Goal: Task Accomplishment & Management: Complete application form

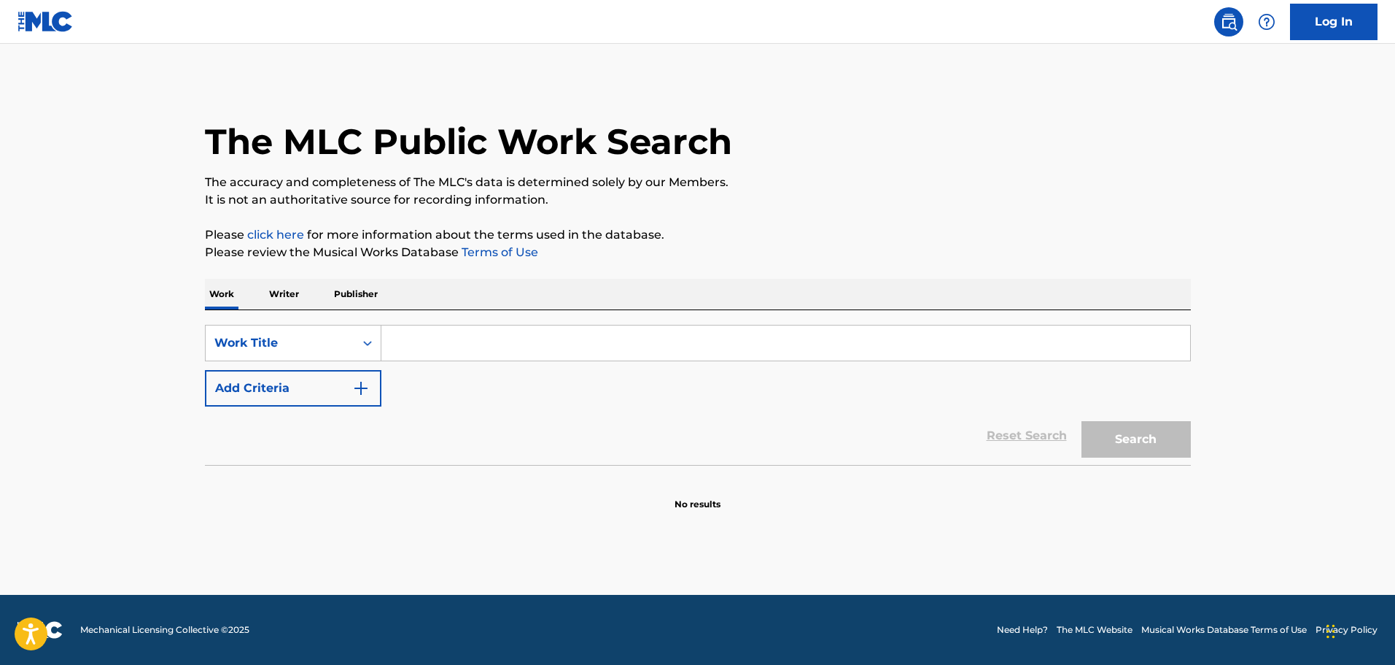
click at [1340, 18] on link "Log In" at bounding box center [1334, 22] width 88 height 36
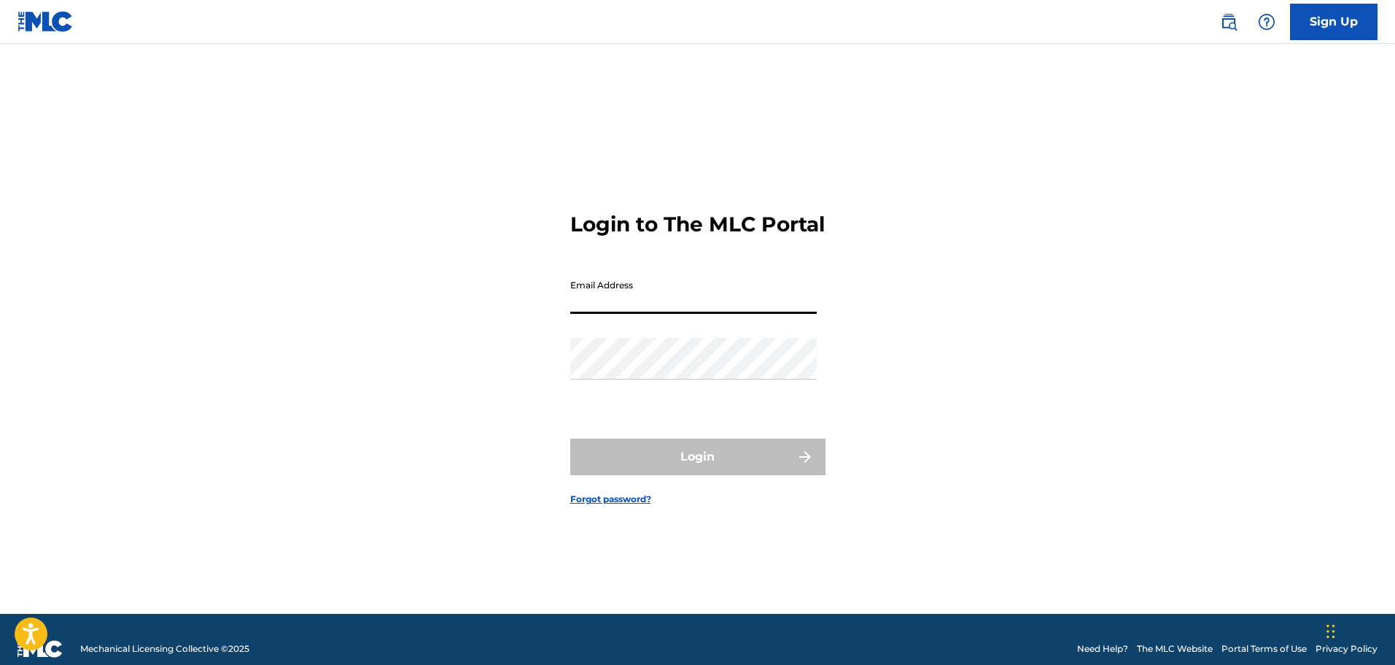
click at [697, 314] on input "Email Address" at bounding box center [693, 293] width 247 height 42
type input "[EMAIL_ADDRESS][DOMAIN_NAME]"
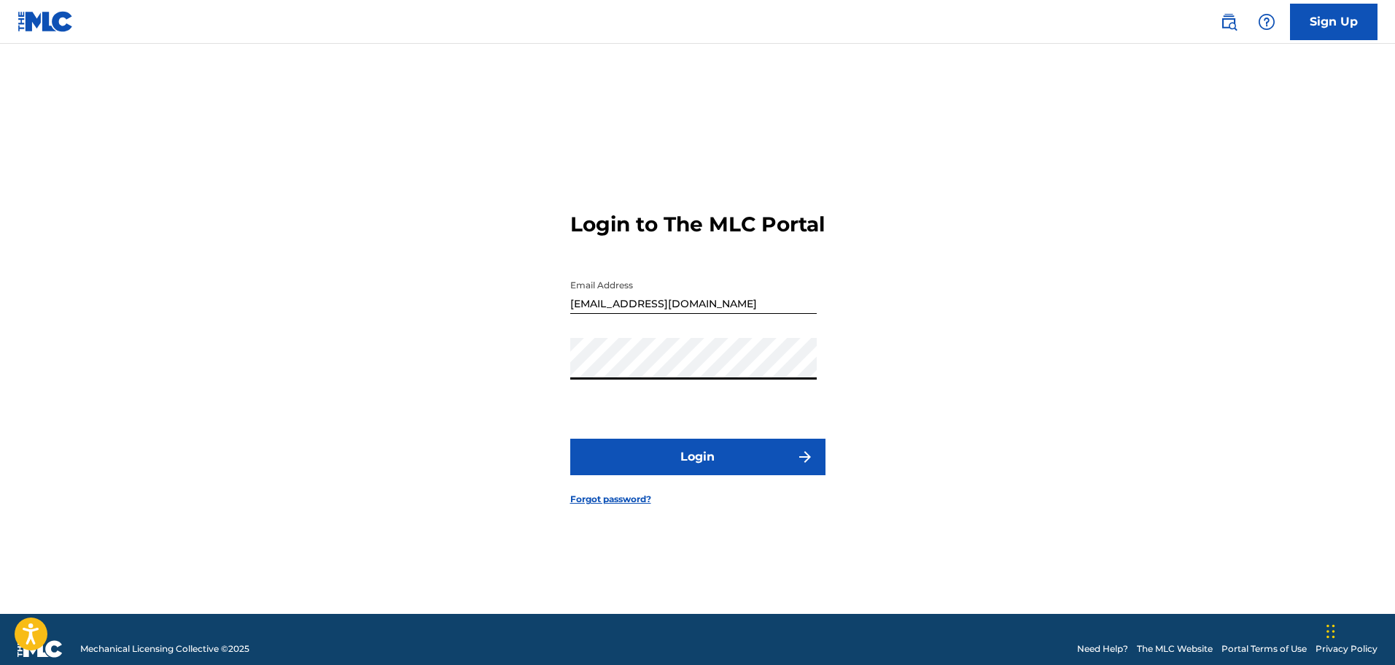
click at [685, 464] on button "Login" at bounding box center [697, 456] width 255 height 36
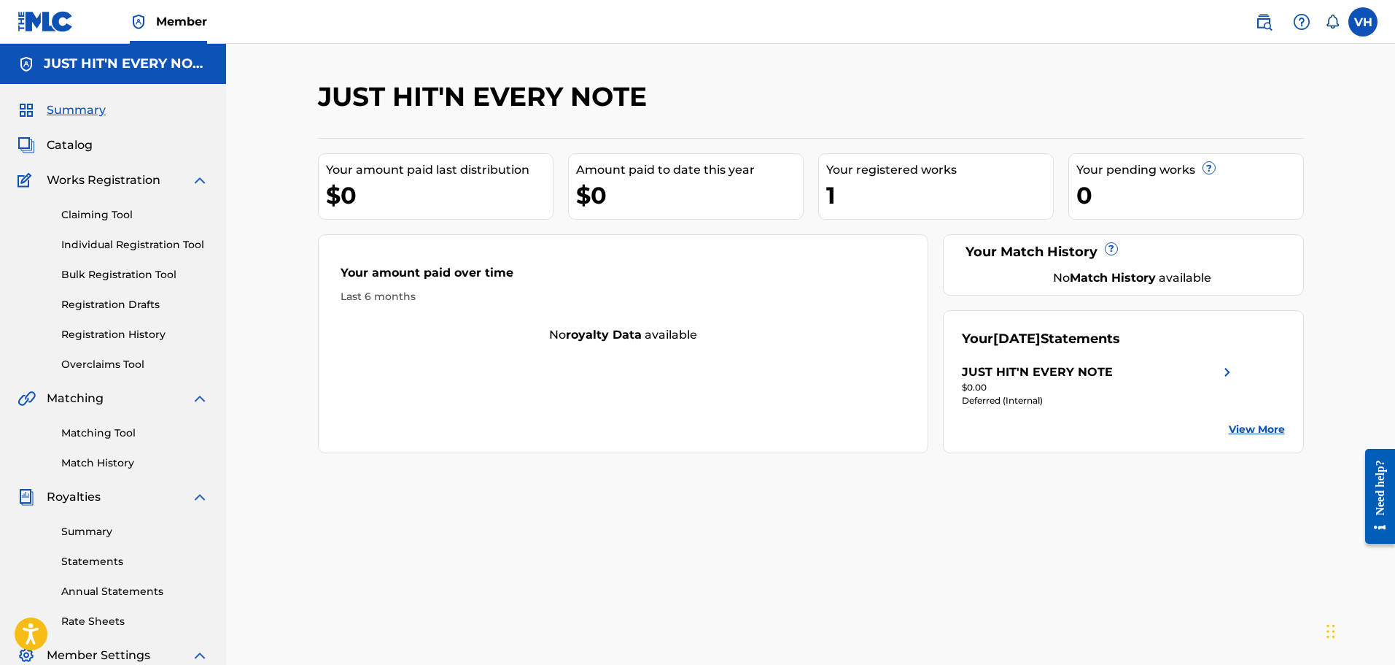
click at [111, 335] on link "Registration History" at bounding box center [134, 334] width 147 height 15
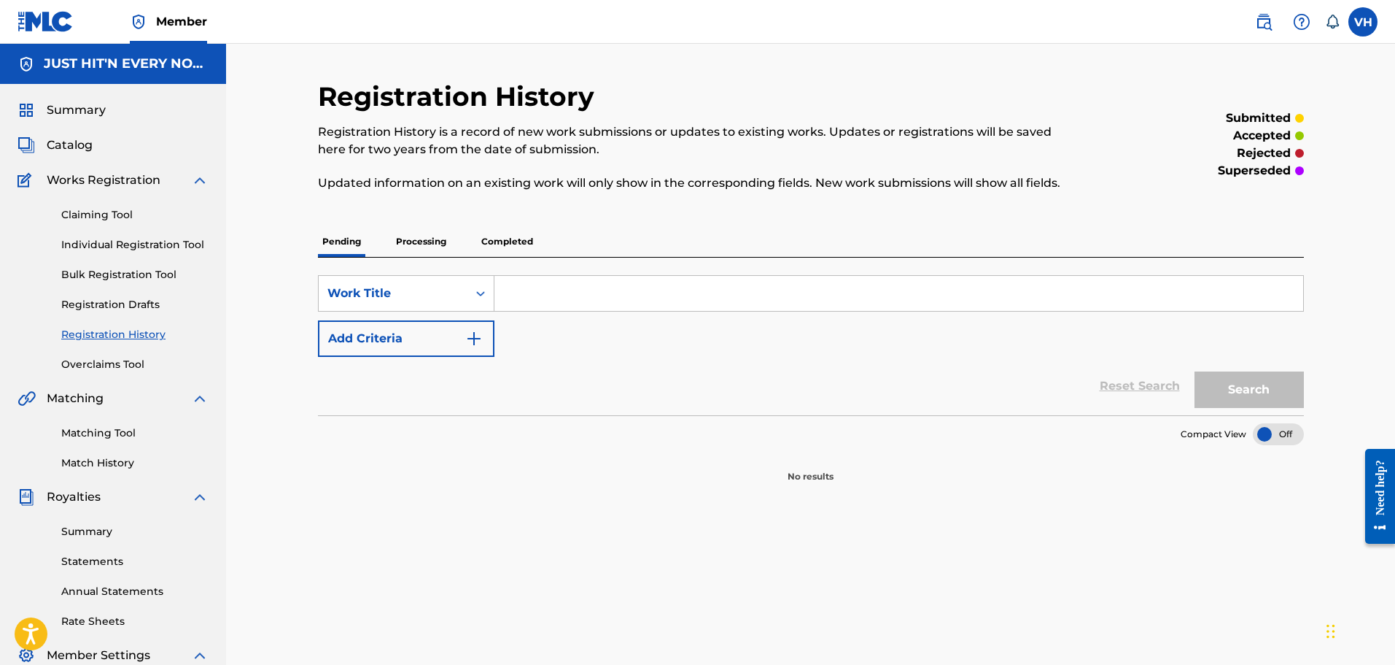
click at [419, 233] on p "Processing" at bounding box center [421, 241] width 59 height 31
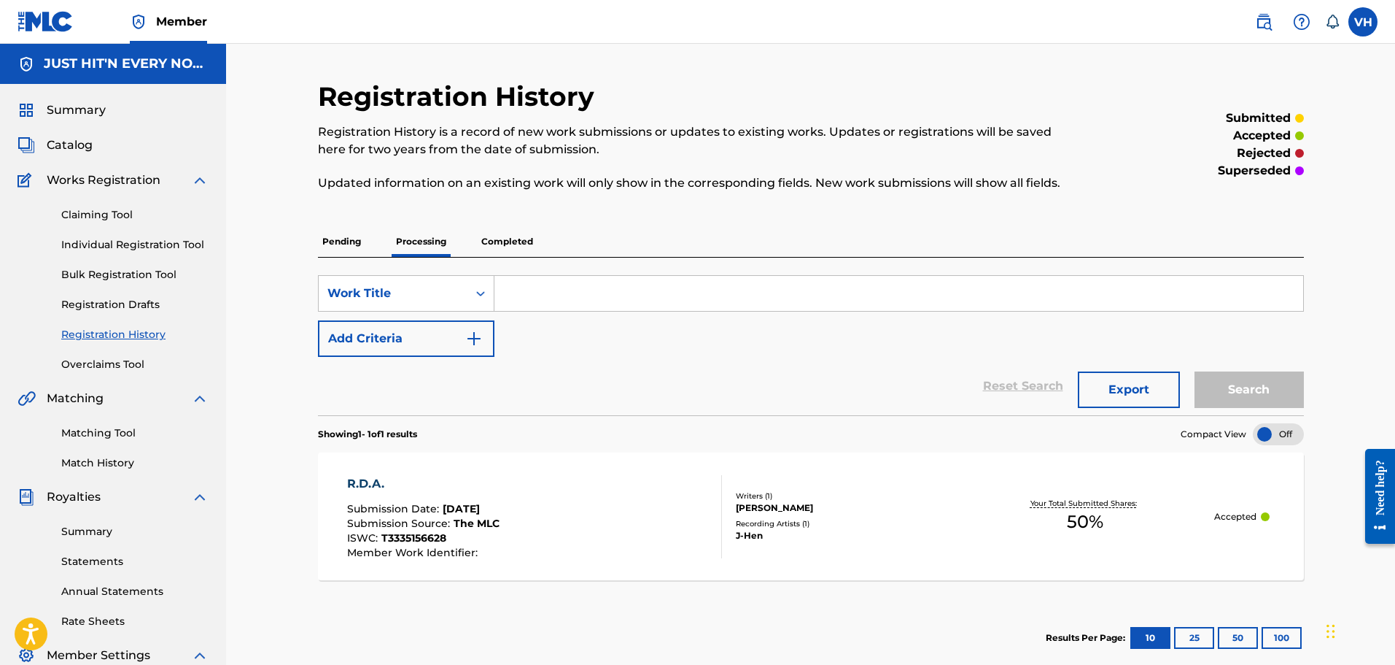
click at [121, 363] on link "Overclaims Tool" at bounding box center [134, 364] width 147 height 15
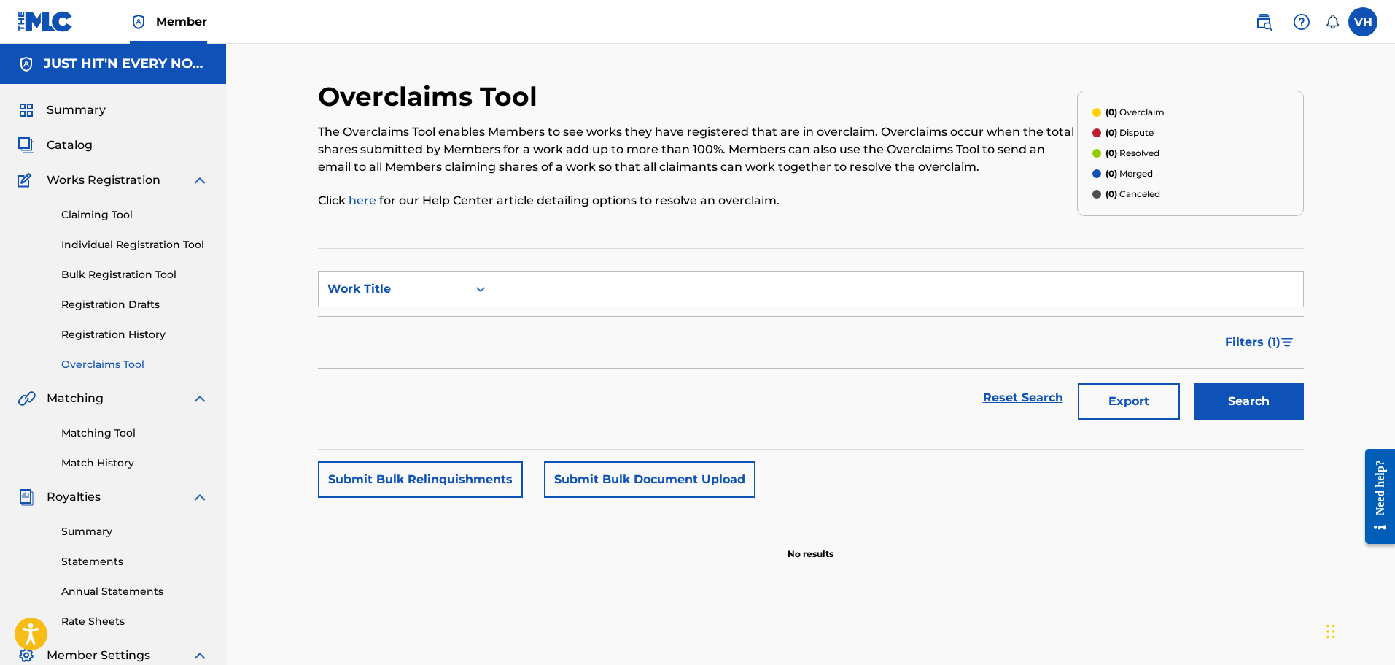
click at [71, 107] on span "Summary" at bounding box center [76, 110] width 59 height 18
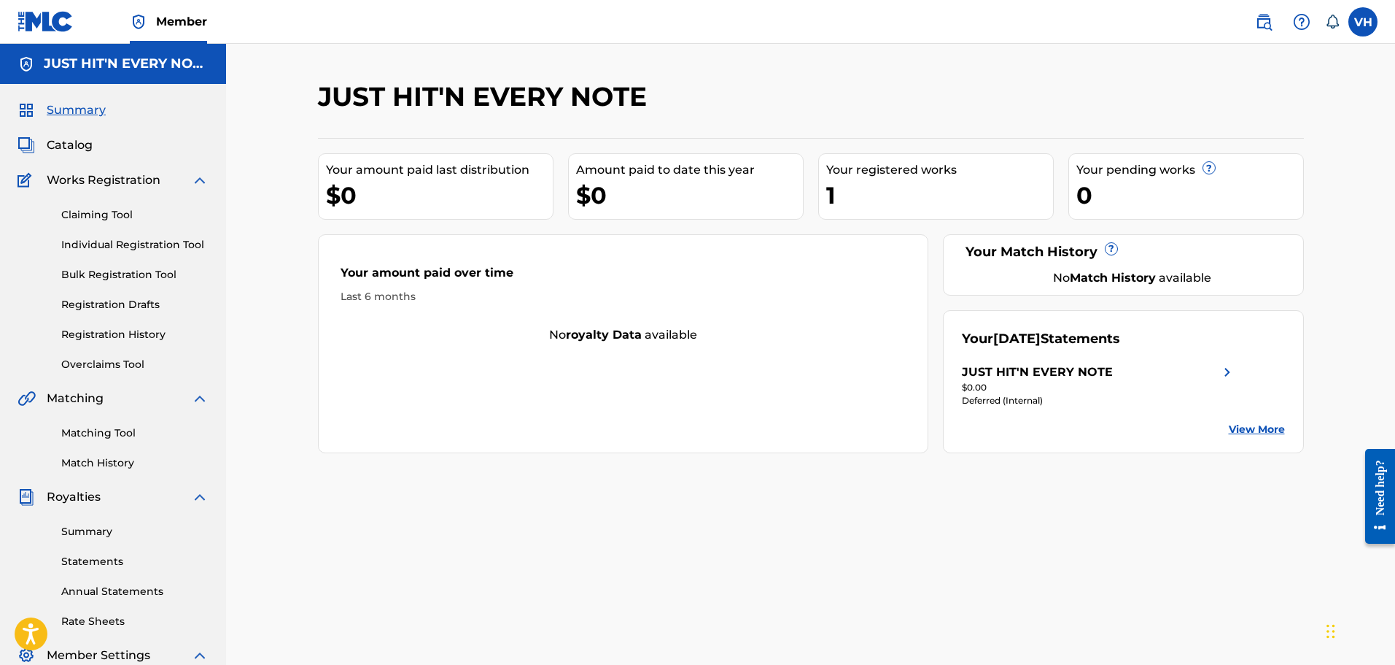
click at [80, 144] on span "Catalog" at bounding box center [70, 145] width 46 height 18
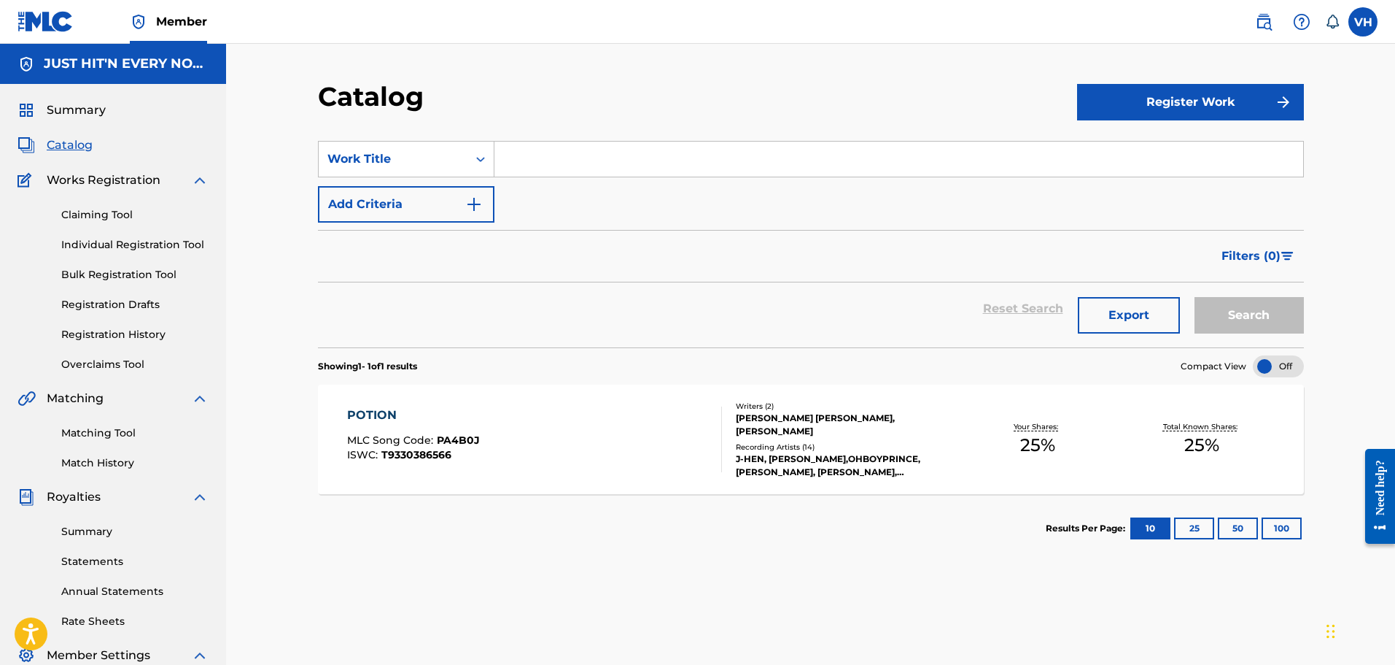
click at [112, 431] on link "Matching Tool" at bounding box center [134, 432] width 147 height 15
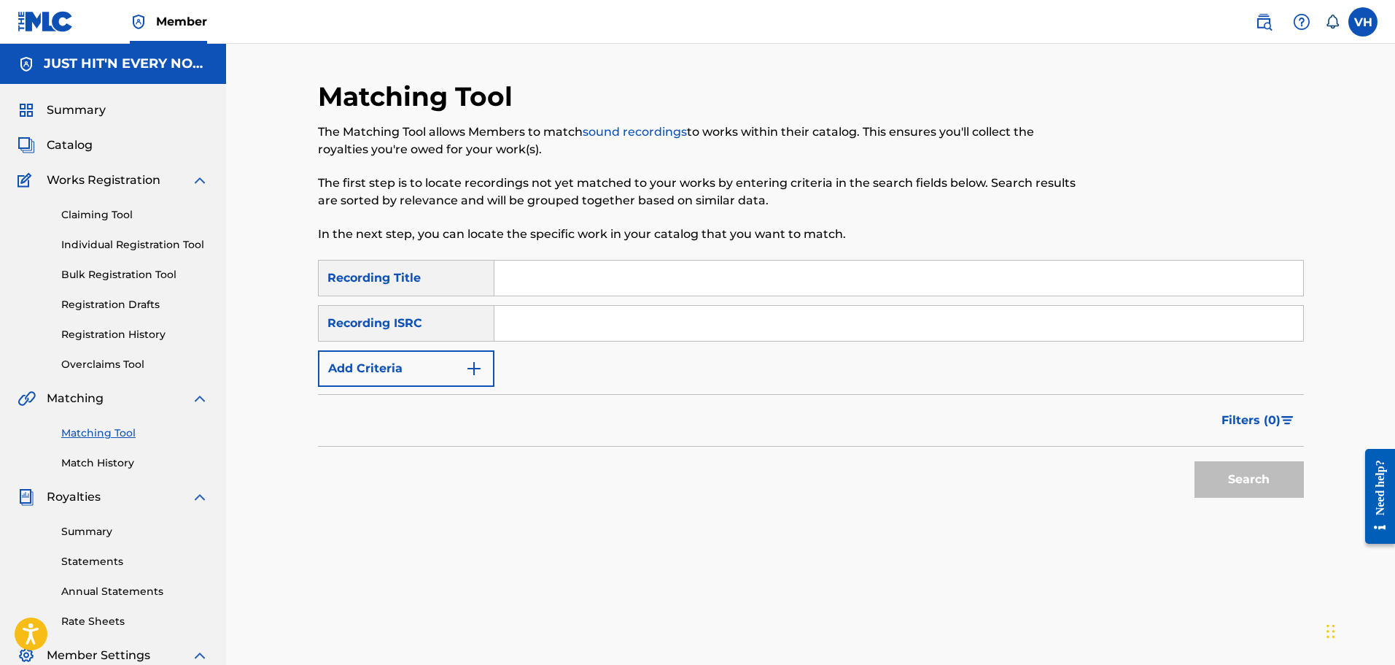
click at [108, 461] on link "Match History" at bounding box center [134, 462] width 147 height 15
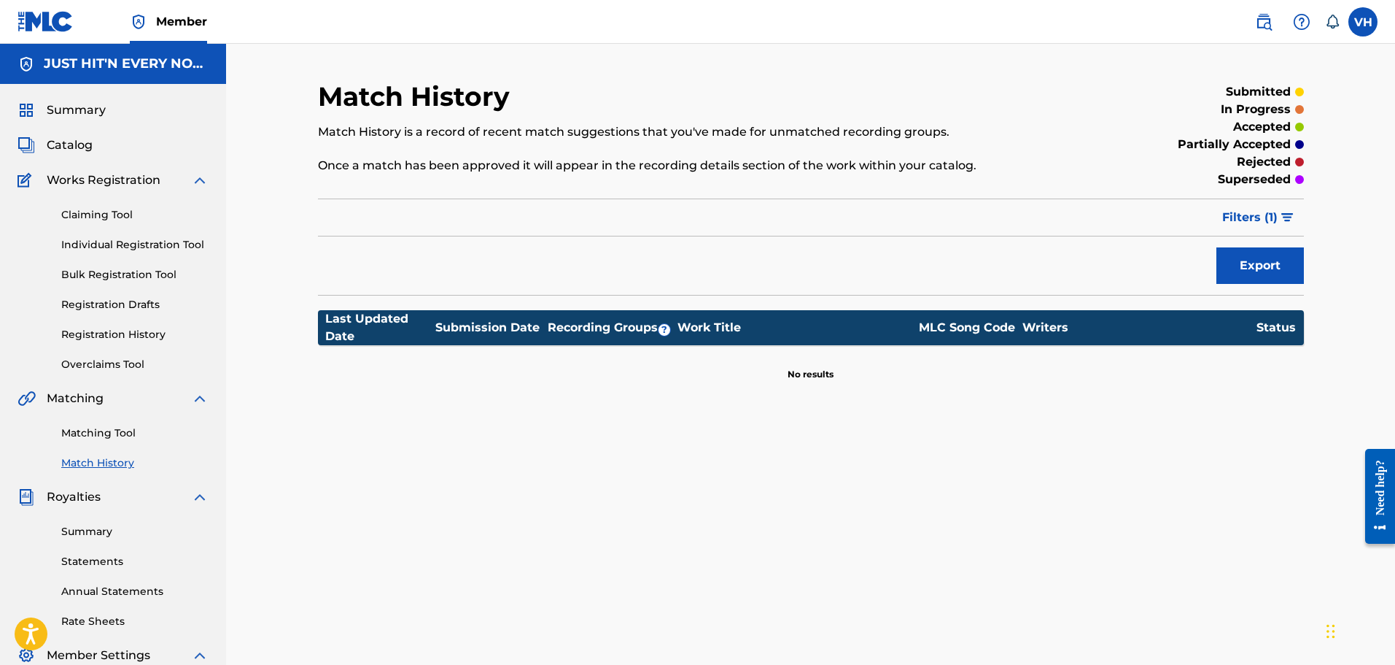
click at [106, 420] on div "Matching Tool Match History" at bounding box center [113, 438] width 191 height 63
click at [104, 433] on link "Matching Tool" at bounding box center [134, 432] width 147 height 15
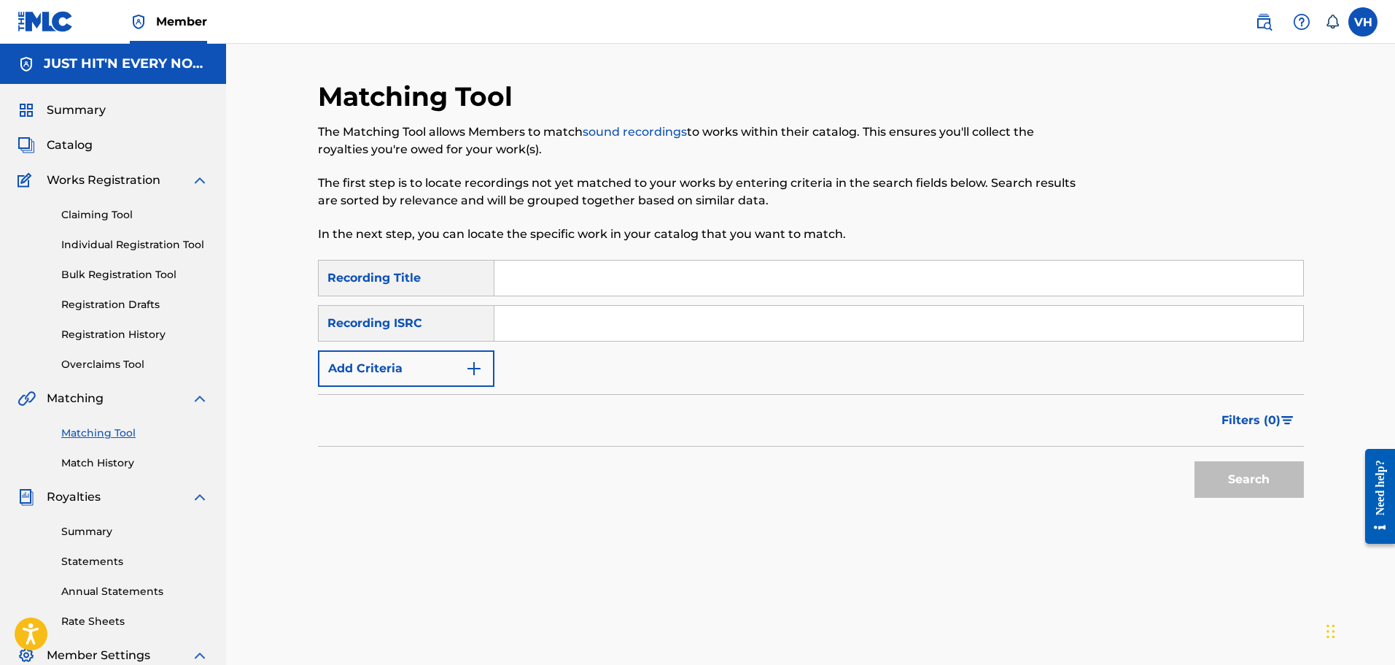
click at [55, 137] on span "Catalog" at bounding box center [70, 145] width 46 height 18
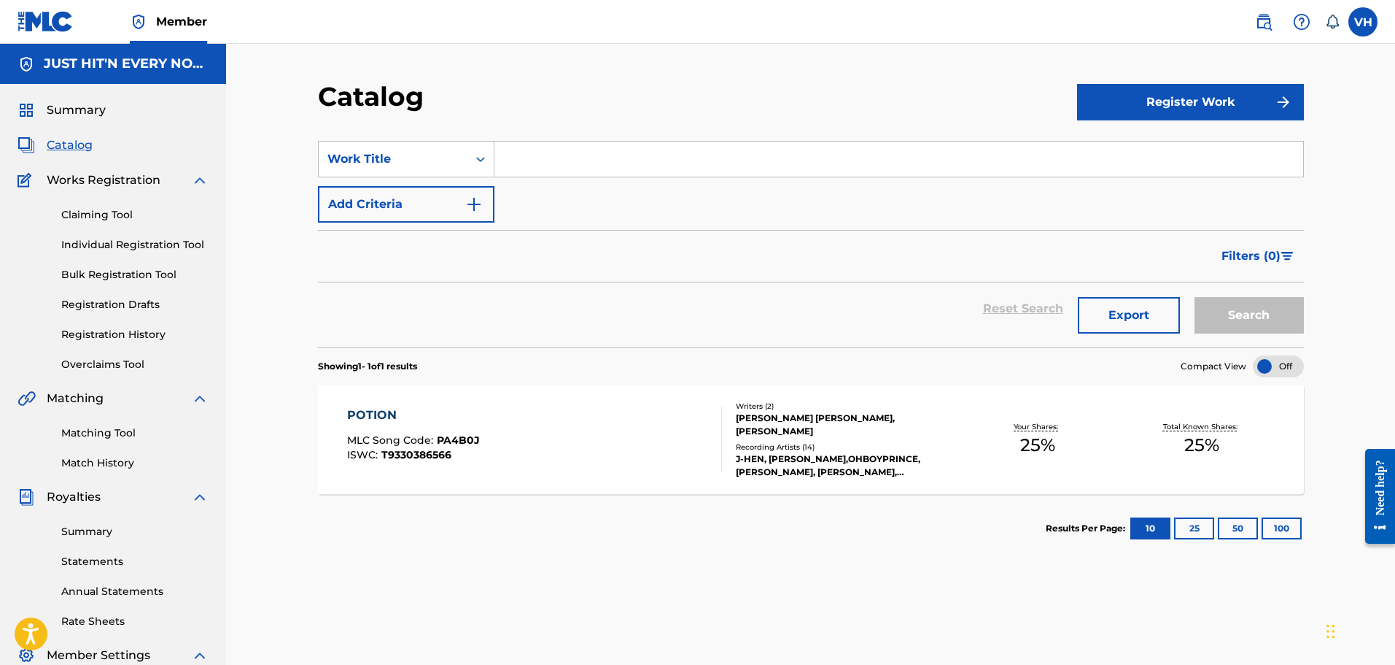
click at [527, 156] on input "Search Form" at bounding box center [899, 159] width 809 height 35
type input "Never Enough"
click at [1152, 97] on button "Register Work" at bounding box center [1190, 102] width 227 height 36
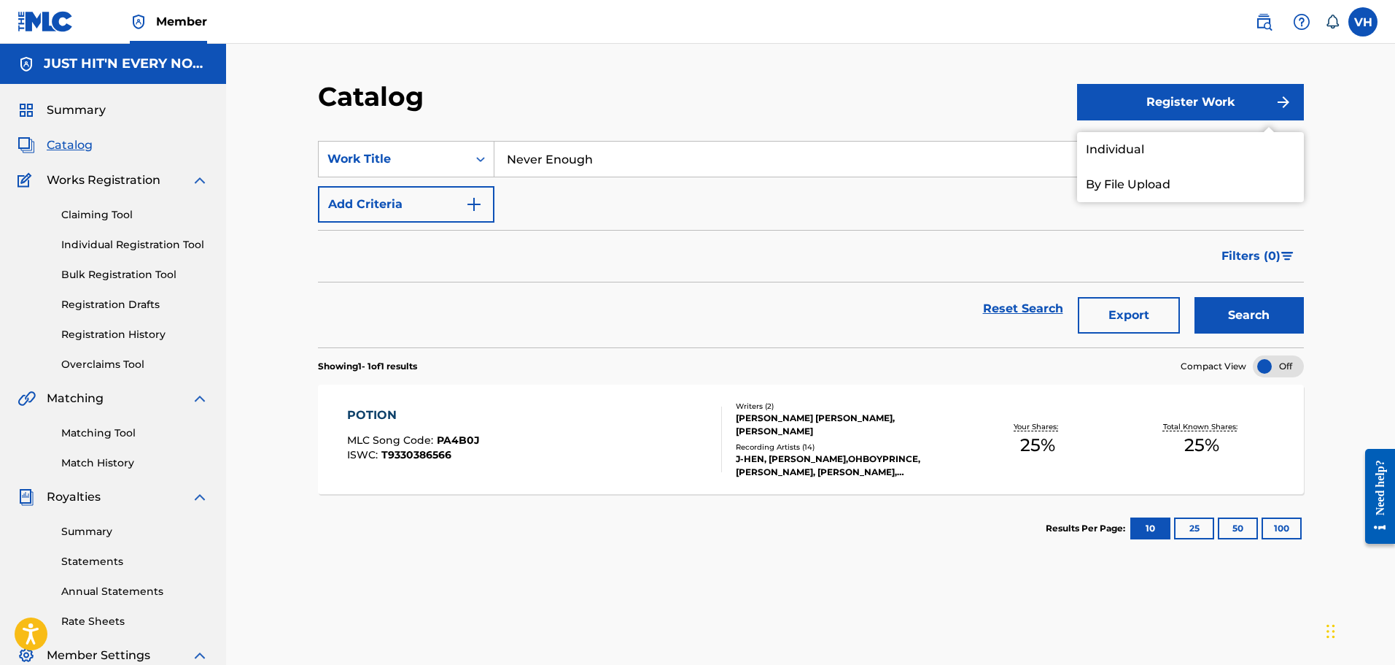
click at [1128, 144] on link "Individual" at bounding box center [1190, 149] width 227 height 35
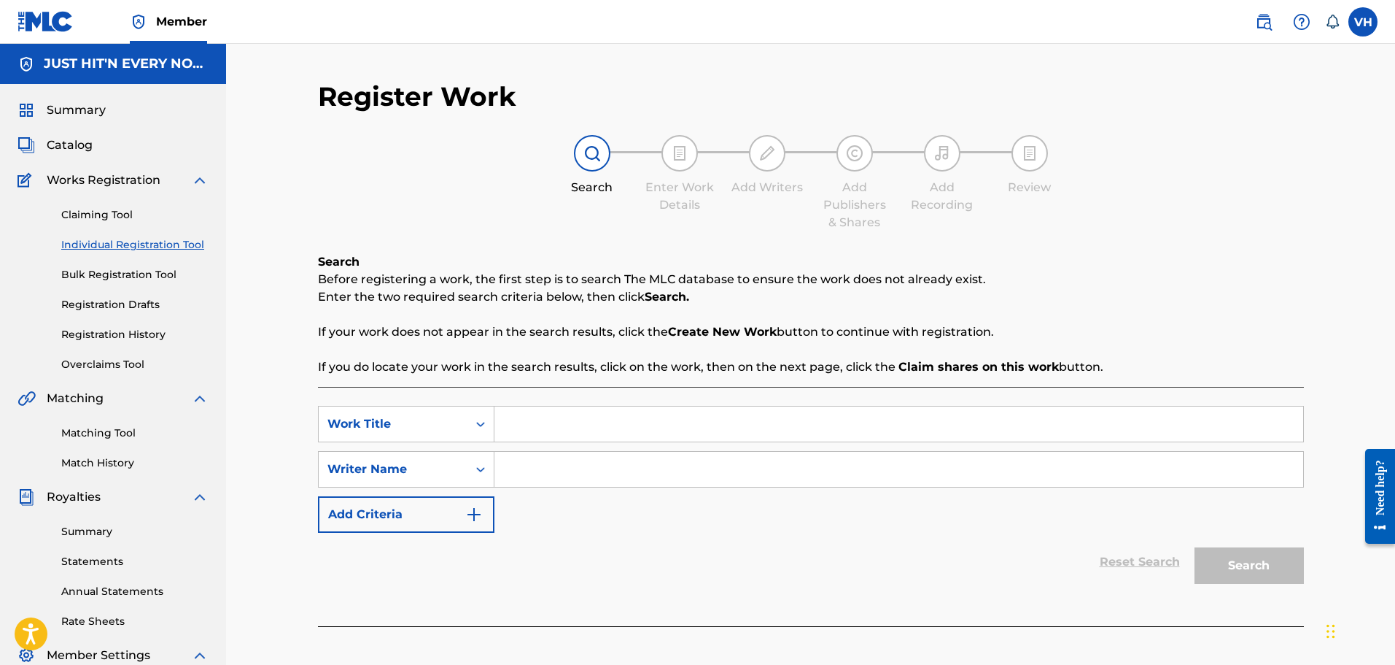
click at [522, 430] on input "Search Form" at bounding box center [899, 423] width 809 height 35
type input "Never Enough"
click at [487, 470] on icon "Search Form" at bounding box center [480, 469] width 15 height 15
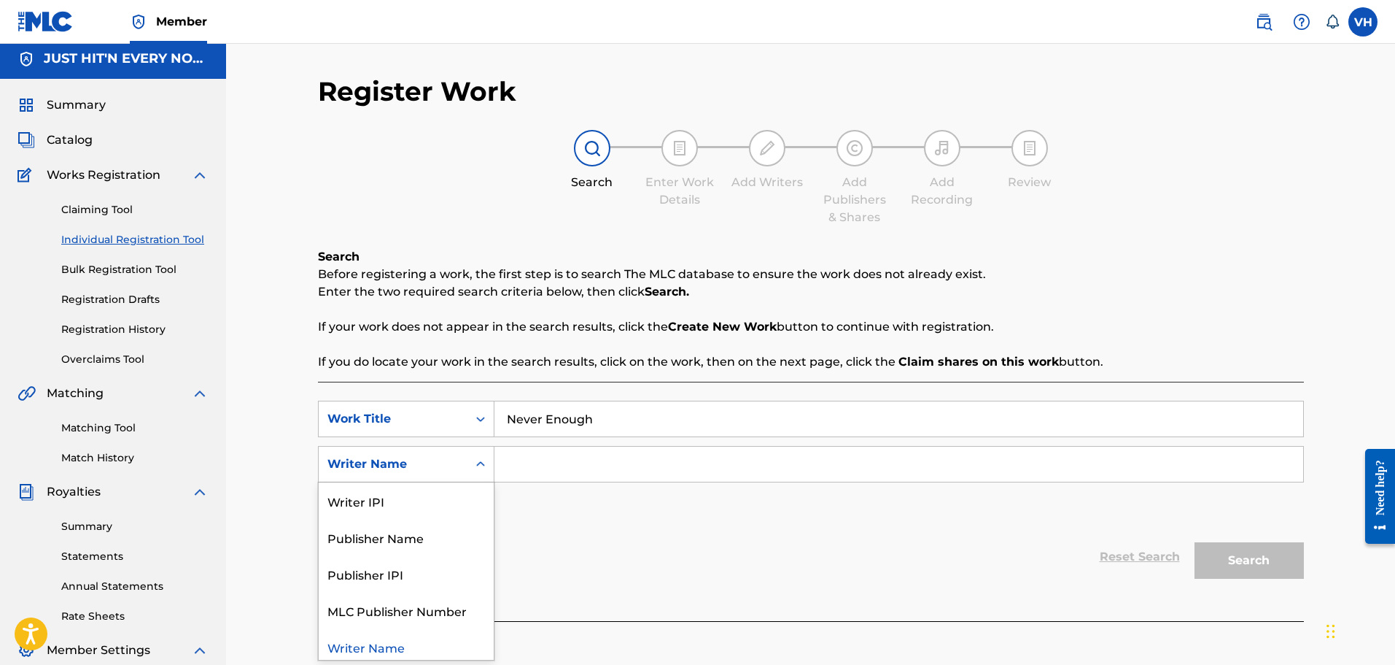
scroll to position [6, 0]
click at [411, 508] on div "Writer IPI" at bounding box center [406, 499] width 175 height 36
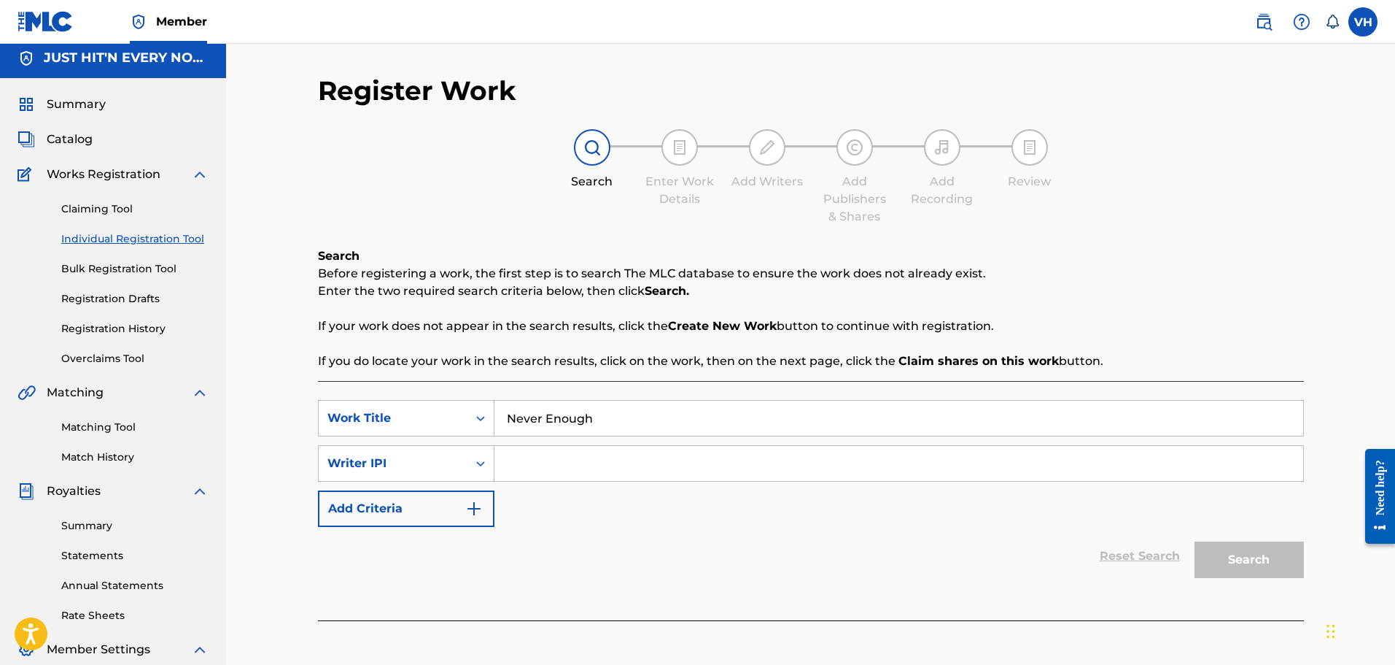
click at [601, 460] on input "Search Form" at bounding box center [899, 463] width 809 height 35
type input "00520326989"
click at [1260, 564] on button "Search" at bounding box center [1249, 559] width 109 height 36
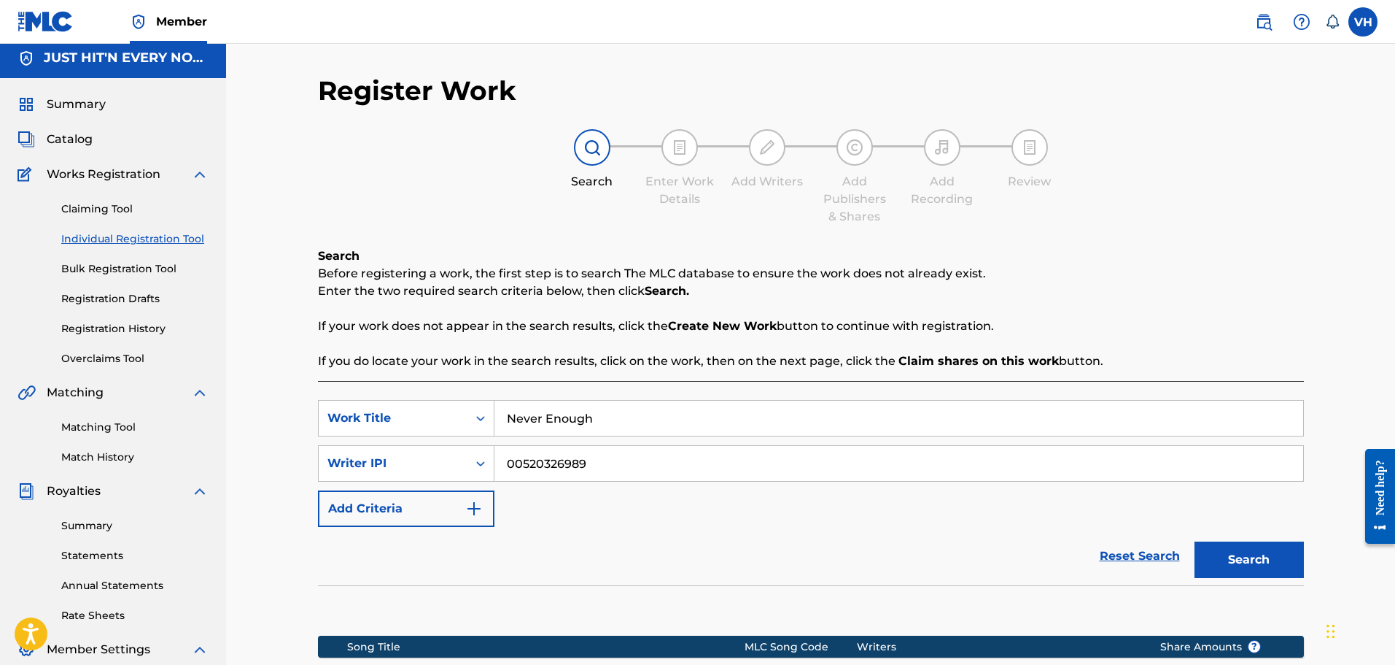
click at [780, 522] on div "SearchWithCriteriae59e4a4c-92fd-488f-afa9-3aca04e763d0 Work Title Never Enough …" at bounding box center [811, 463] width 986 height 127
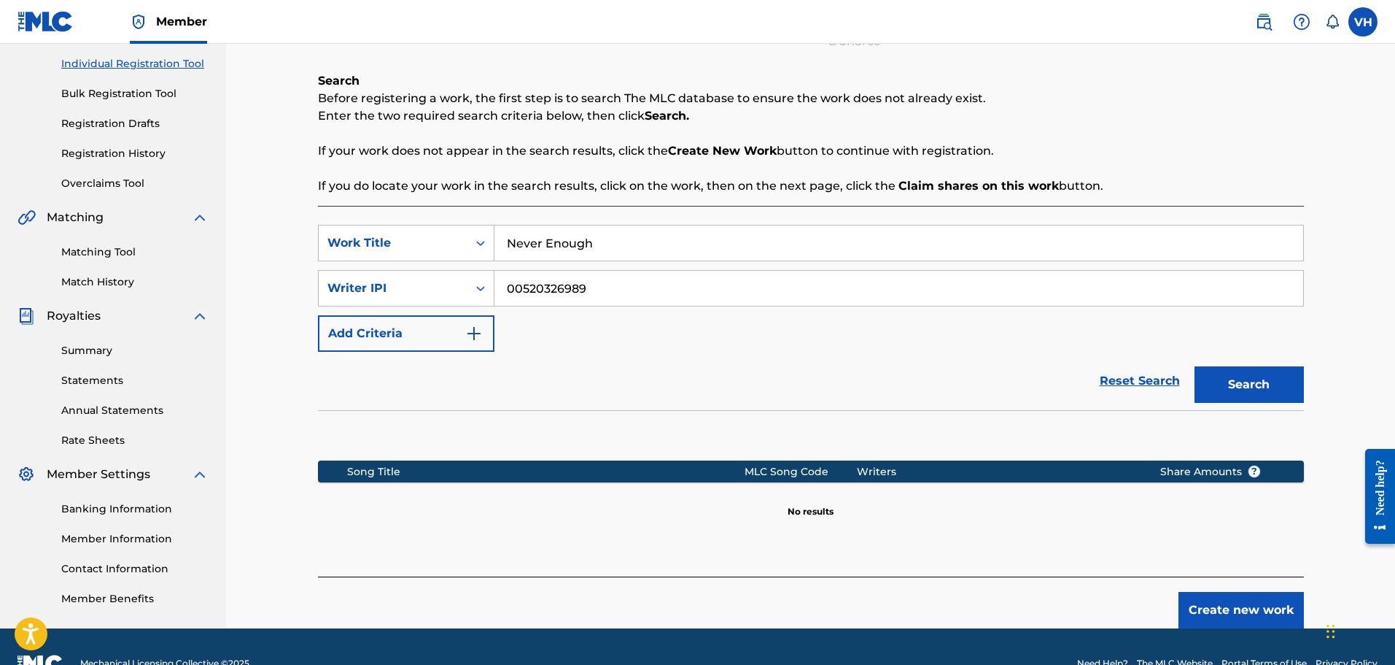
scroll to position [210, 0]
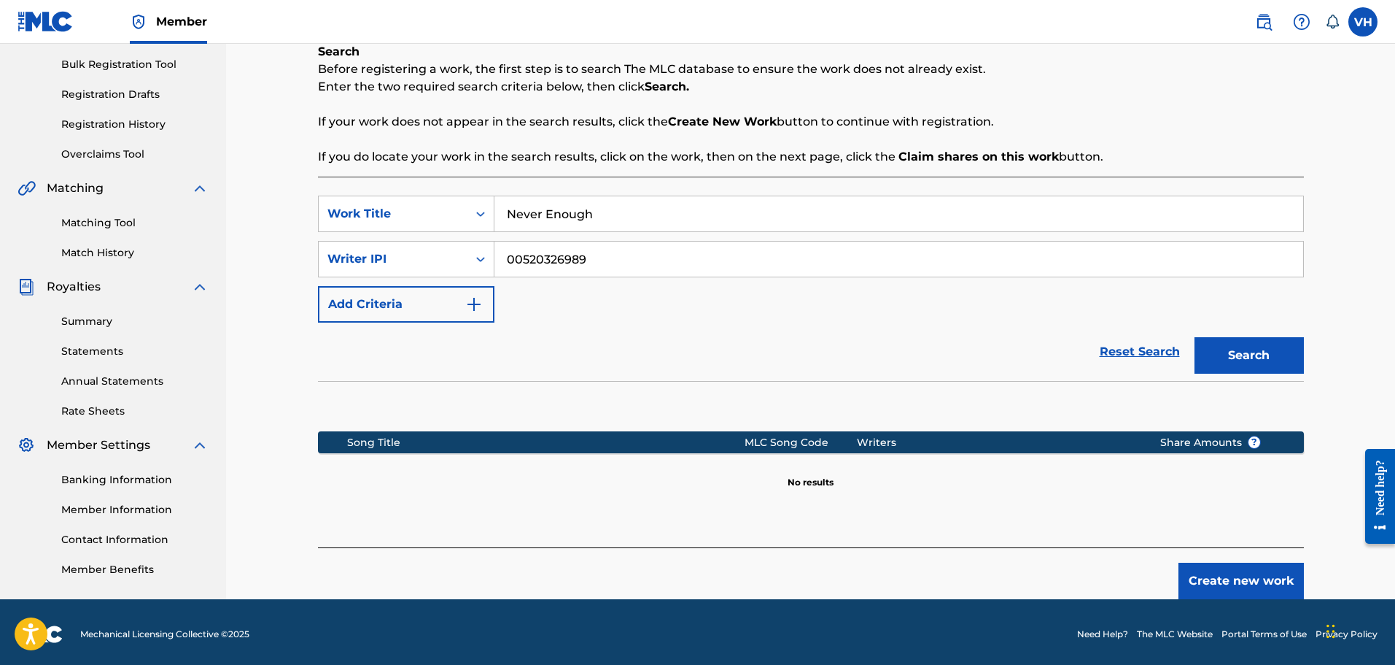
click at [1245, 582] on button "Create new work" at bounding box center [1241, 580] width 125 height 36
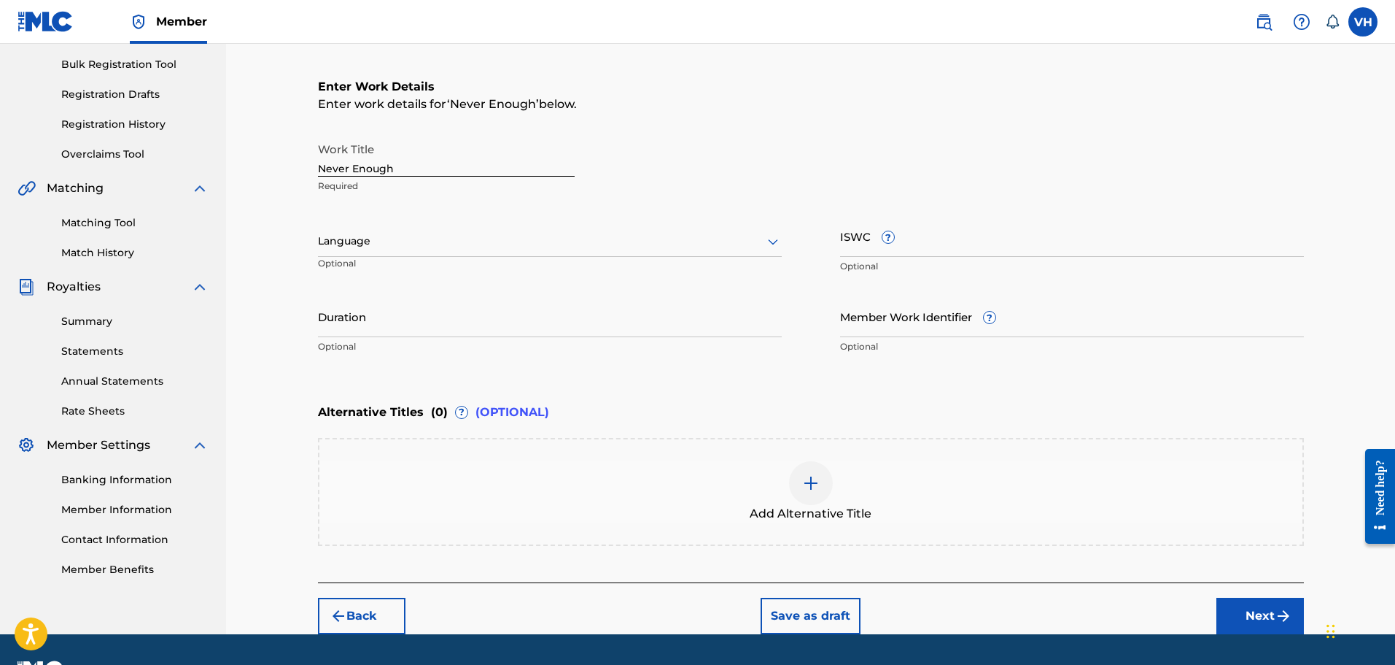
click at [360, 240] on div at bounding box center [550, 241] width 464 height 18
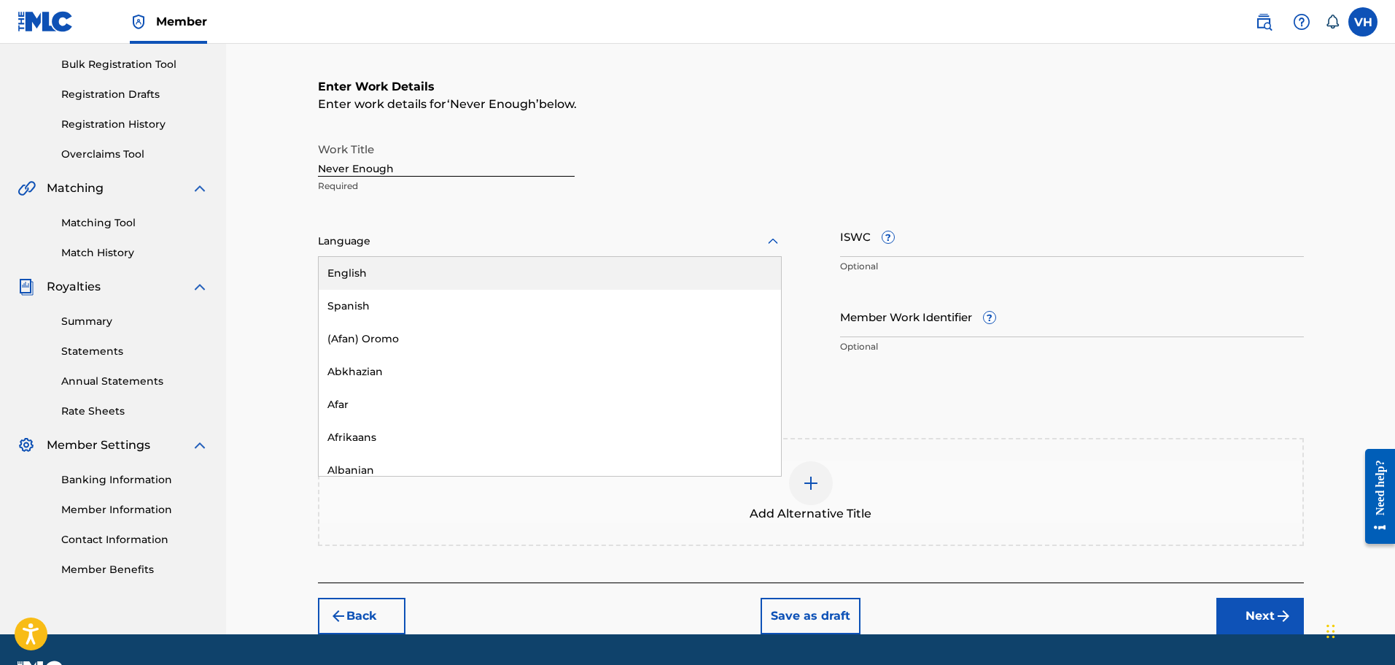
click at [366, 275] on div "English" at bounding box center [550, 273] width 462 height 33
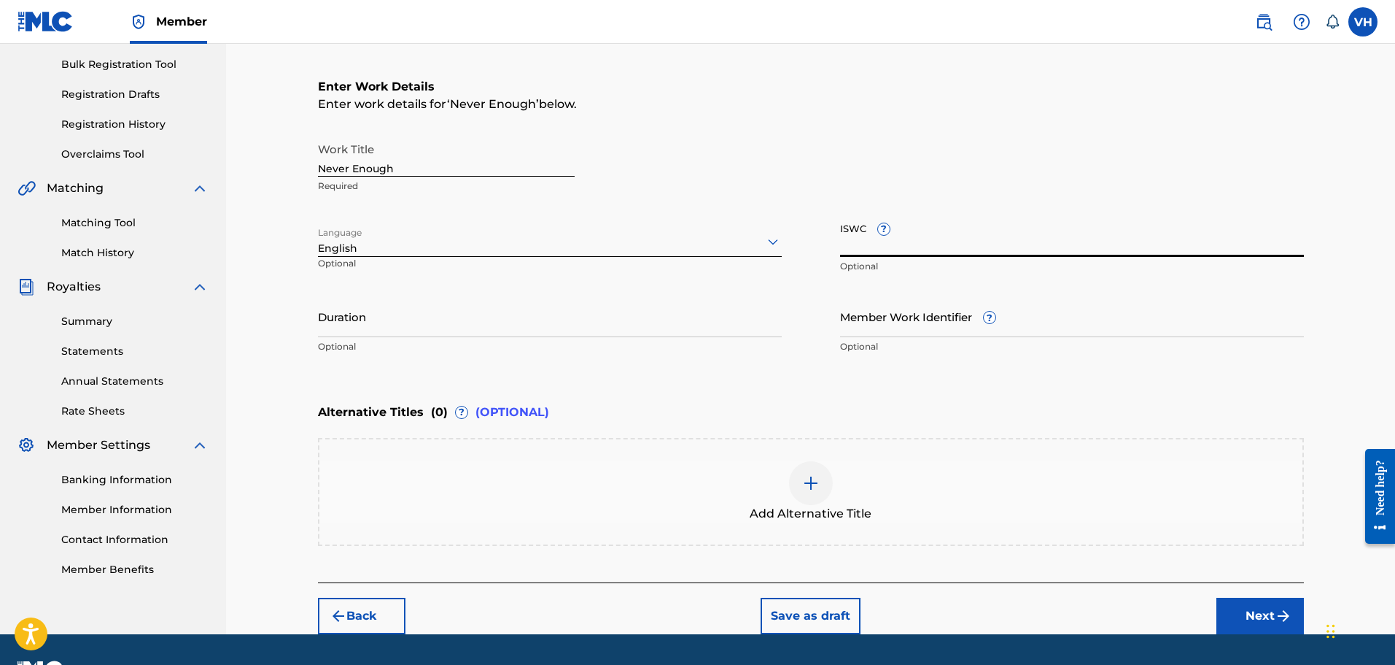
click at [913, 244] on input "ISWC ?" at bounding box center [1072, 236] width 464 height 42
type input "T3243297798"
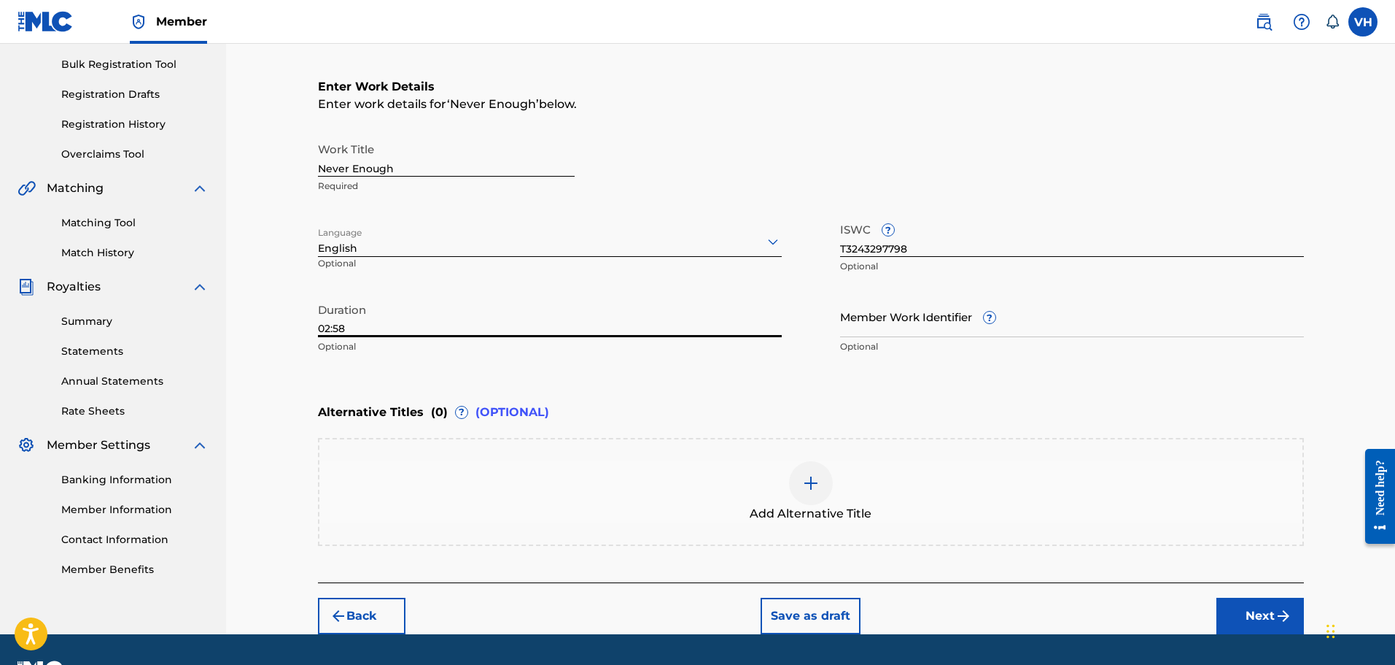
type input "02:58"
drag, startPoint x: 1394, startPoint y: 207, endPoint x: 1399, endPoint y: 246, distance: 39.0
click at [1395, 246] on html "Accessibility Screen-Reader Guide, Feedback, and Issue Reporting | New window M…" at bounding box center [697, 122] width 1395 height 665
click at [1341, 280] on div "Register Work Search Enter Work Details Add Writers Add Publishers & Shares Add…" at bounding box center [810, 234] width 1169 height 800
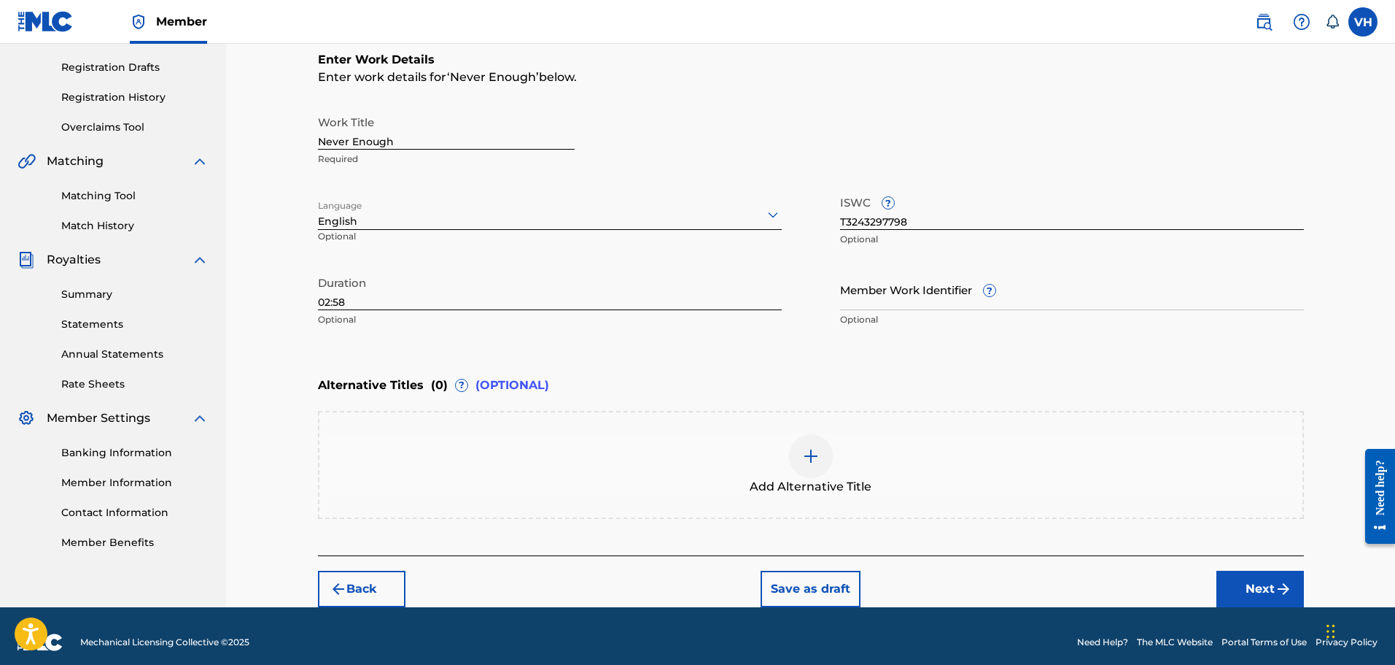
scroll to position [249, 0]
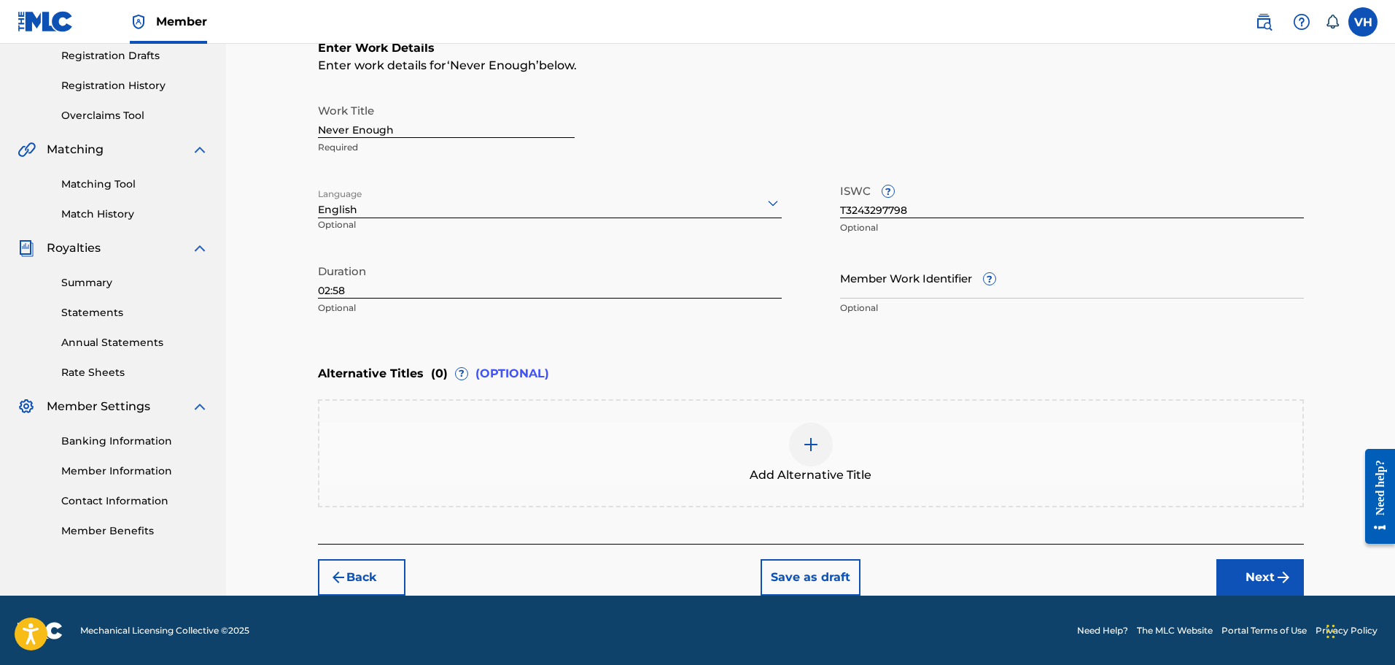
click at [1254, 572] on button "Next" at bounding box center [1261, 577] width 88 height 36
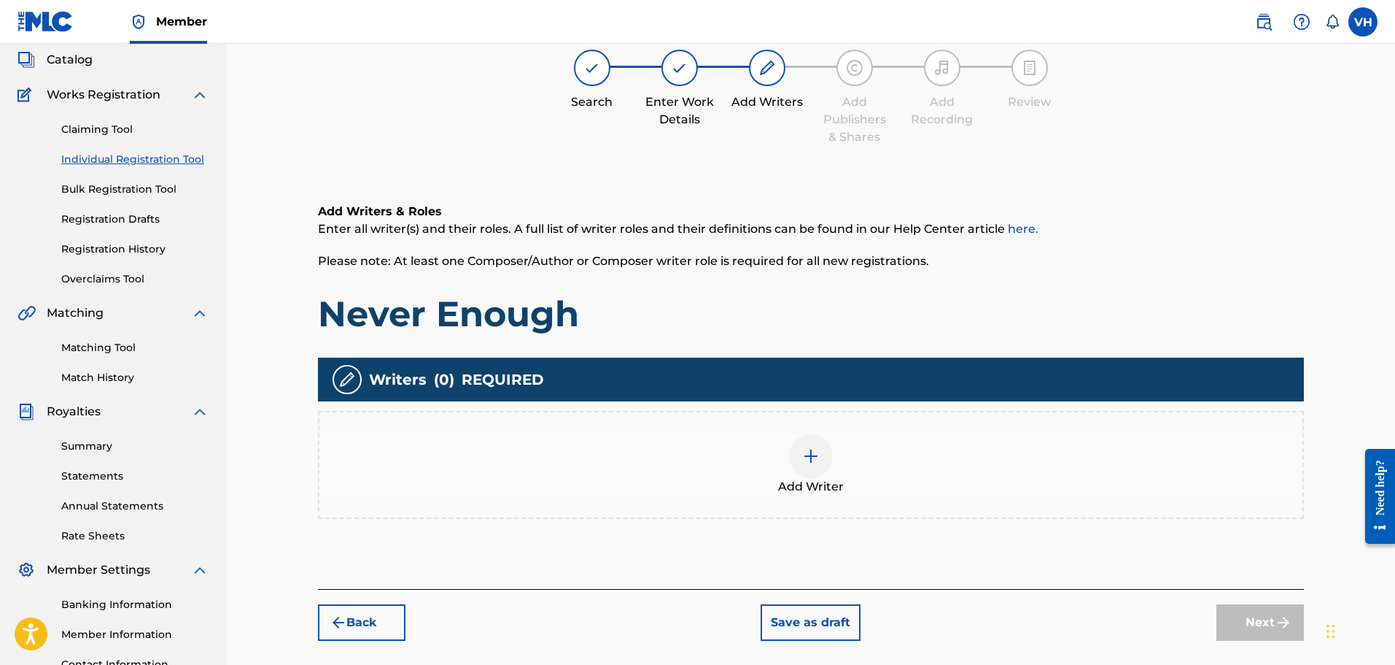
scroll to position [66, 0]
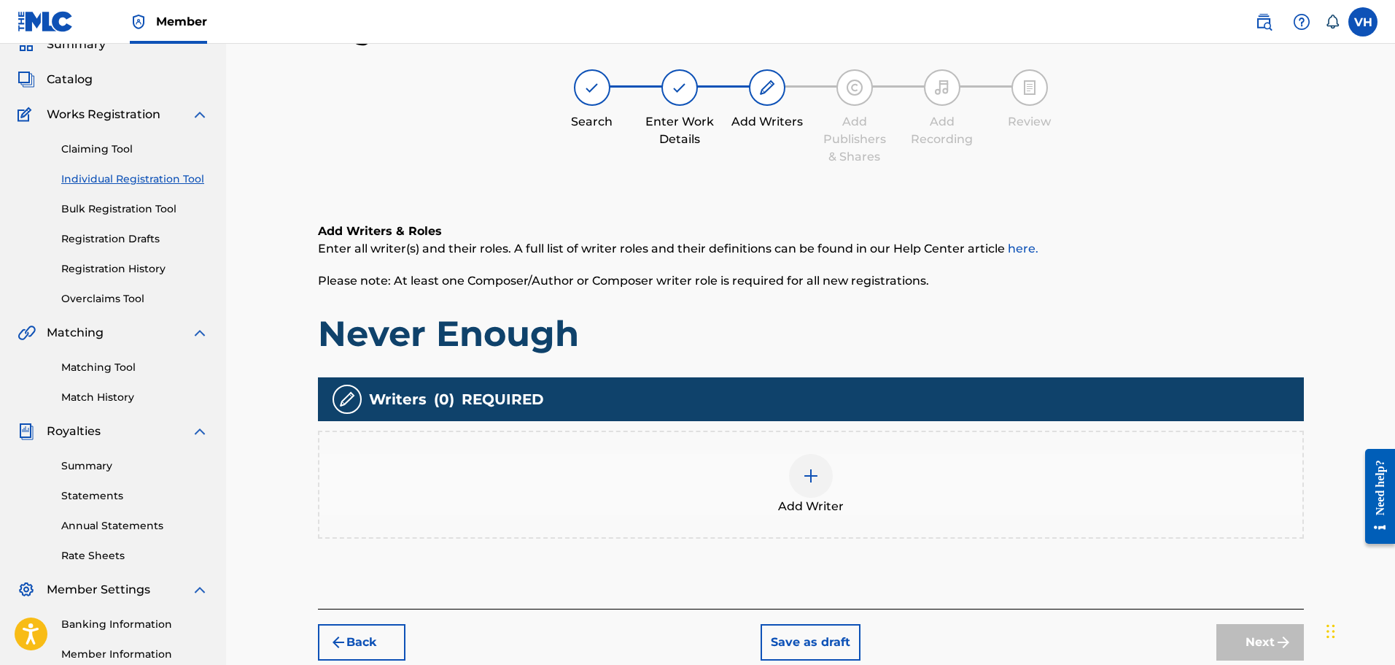
click at [808, 472] on img at bounding box center [811, 476] width 18 height 18
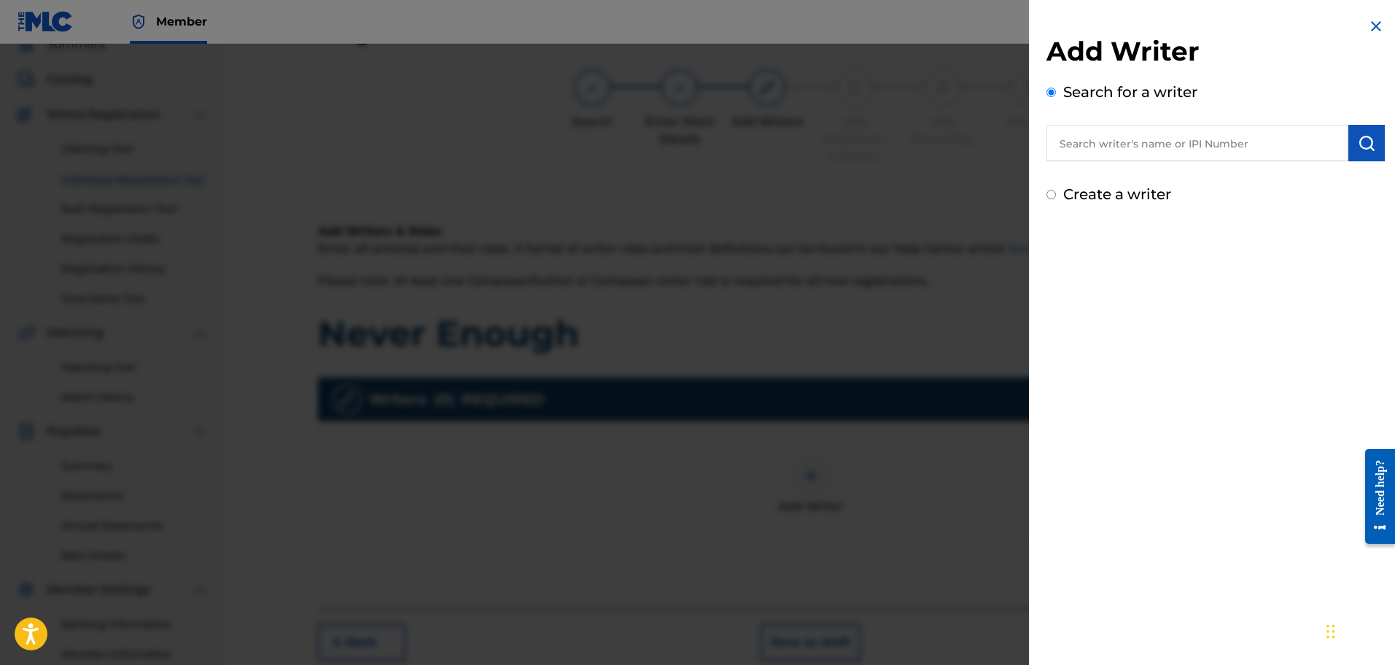
click at [1132, 142] on input "text" at bounding box center [1198, 143] width 302 height 36
type input "J"
click at [1371, 20] on img at bounding box center [1377, 27] width 18 height 18
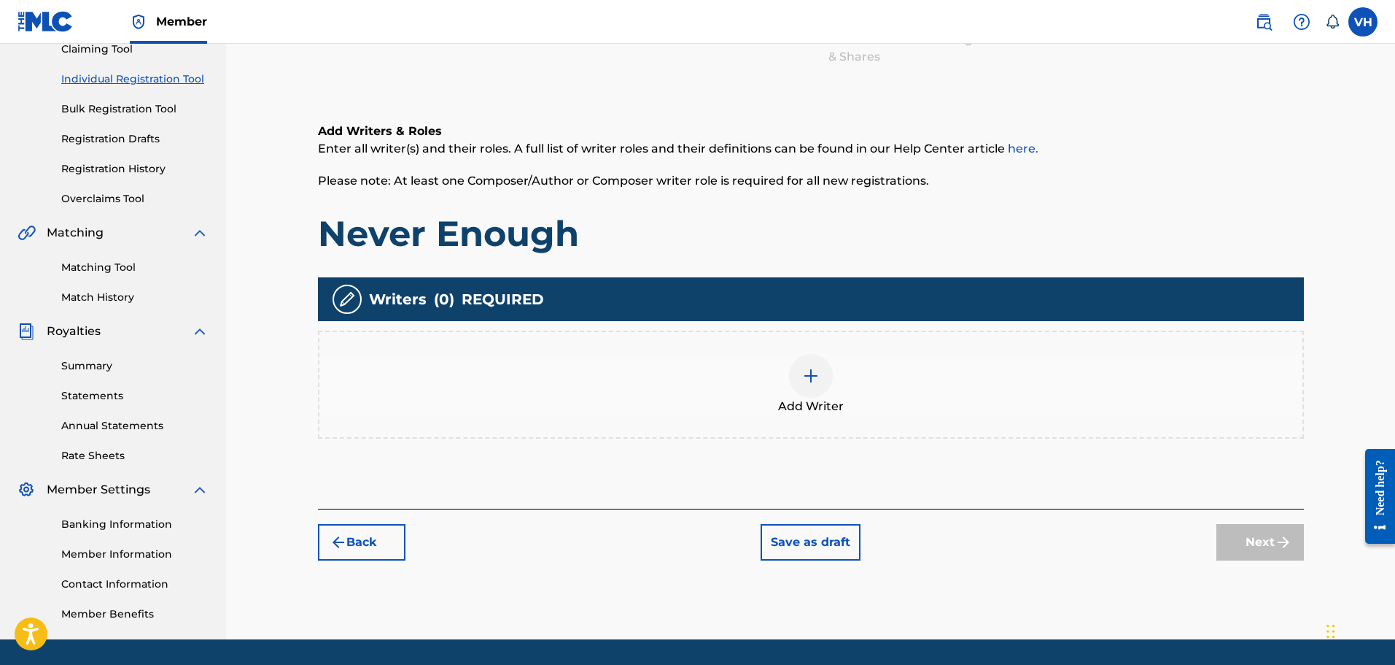
scroll to position [210, 0]
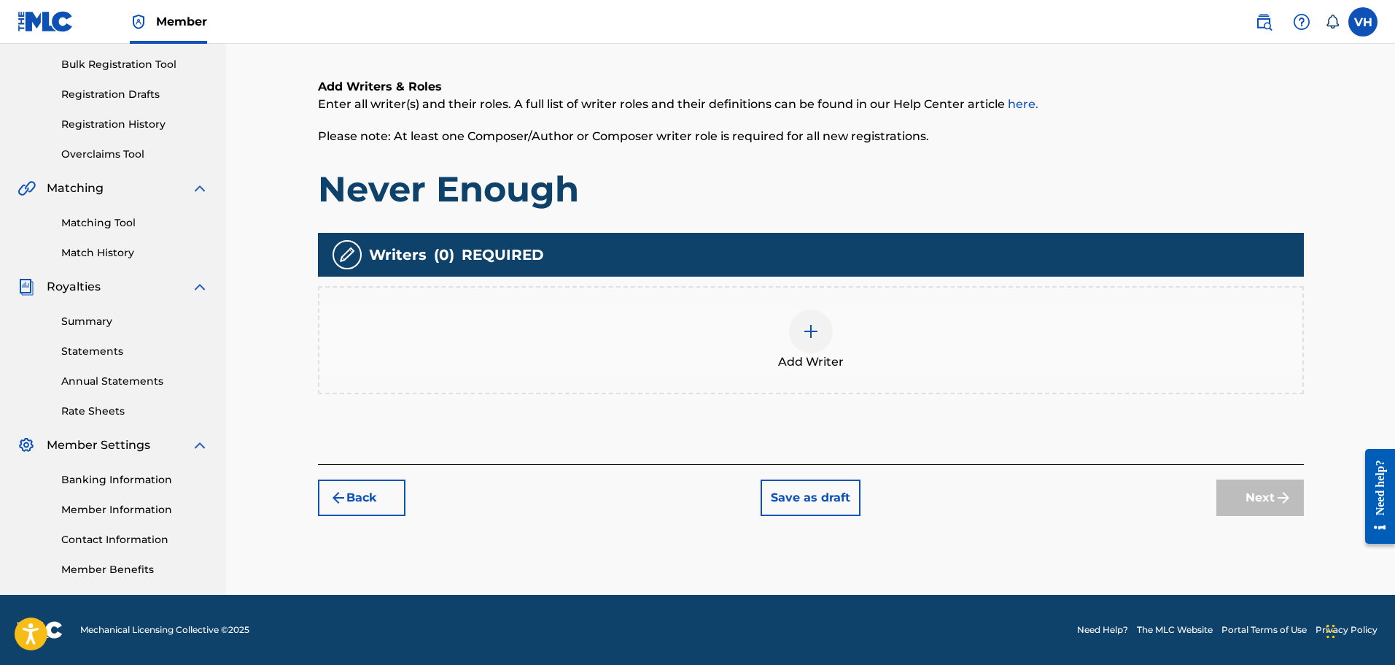
click at [818, 326] on img at bounding box center [811, 331] width 18 height 18
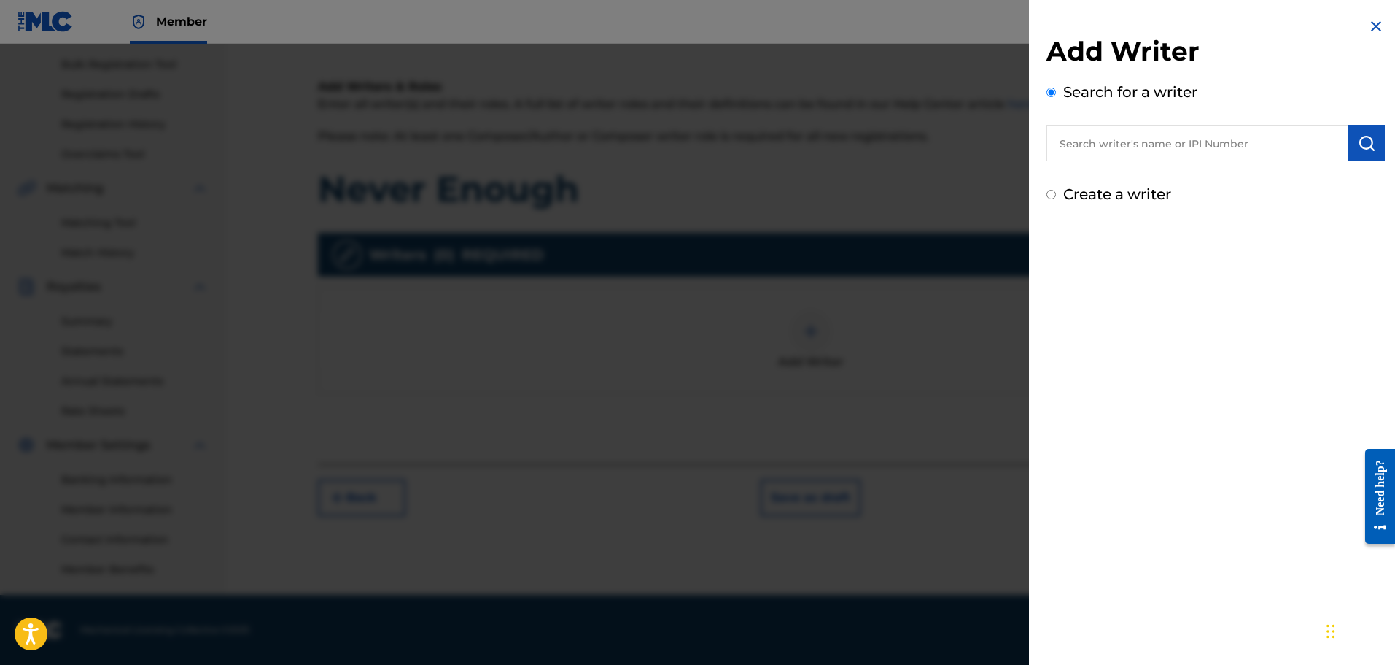
click at [1077, 155] on input "text" at bounding box center [1198, 143] width 302 height 36
type input "00520326989"
click at [1371, 133] on button "submit" at bounding box center [1367, 143] width 36 height 36
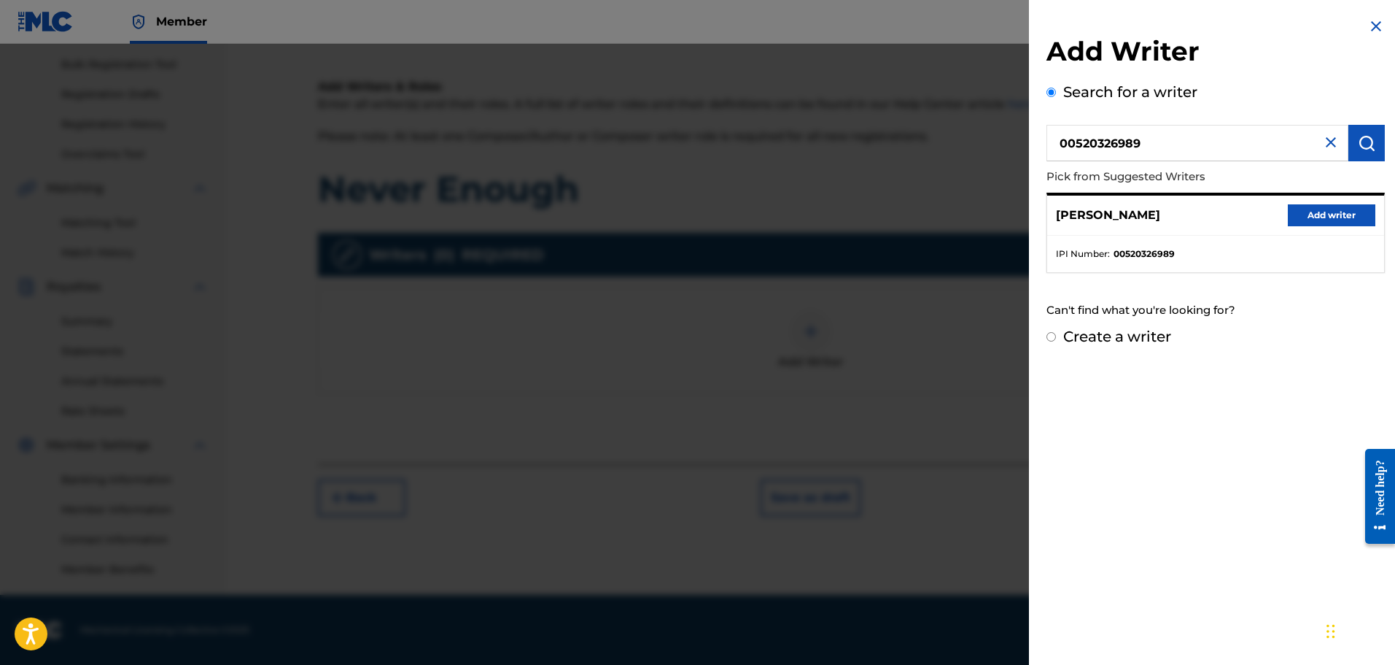
click at [1321, 216] on button "Add writer" at bounding box center [1332, 215] width 88 height 22
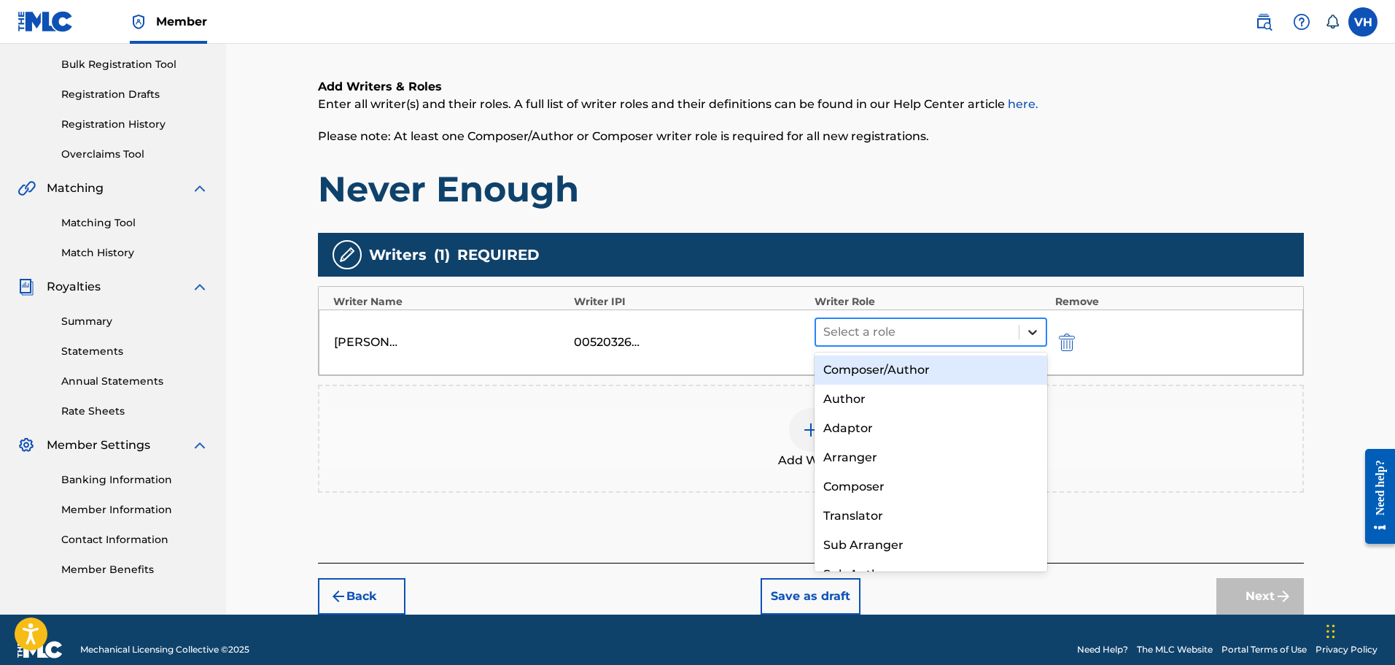
click at [1040, 330] on div at bounding box center [1033, 332] width 26 height 26
click at [928, 363] on div "Composer/Author" at bounding box center [931, 369] width 233 height 29
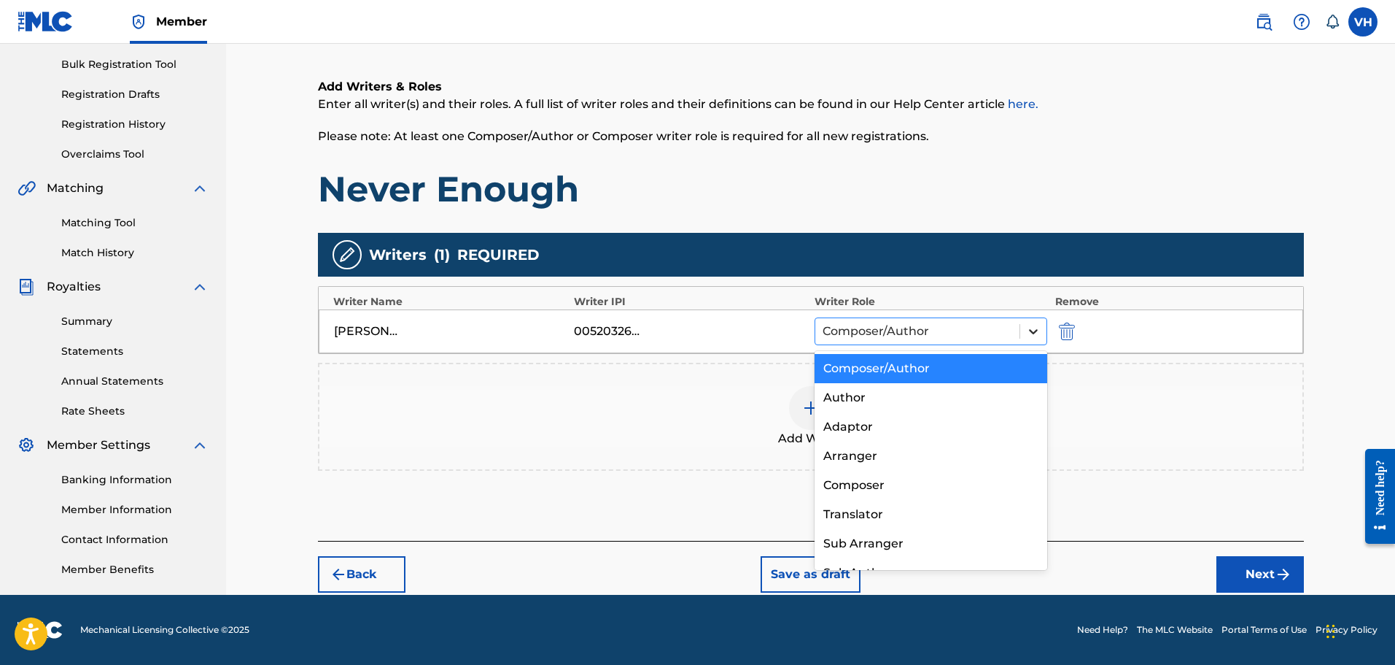
click at [1040, 330] on icon at bounding box center [1033, 331] width 15 height 15
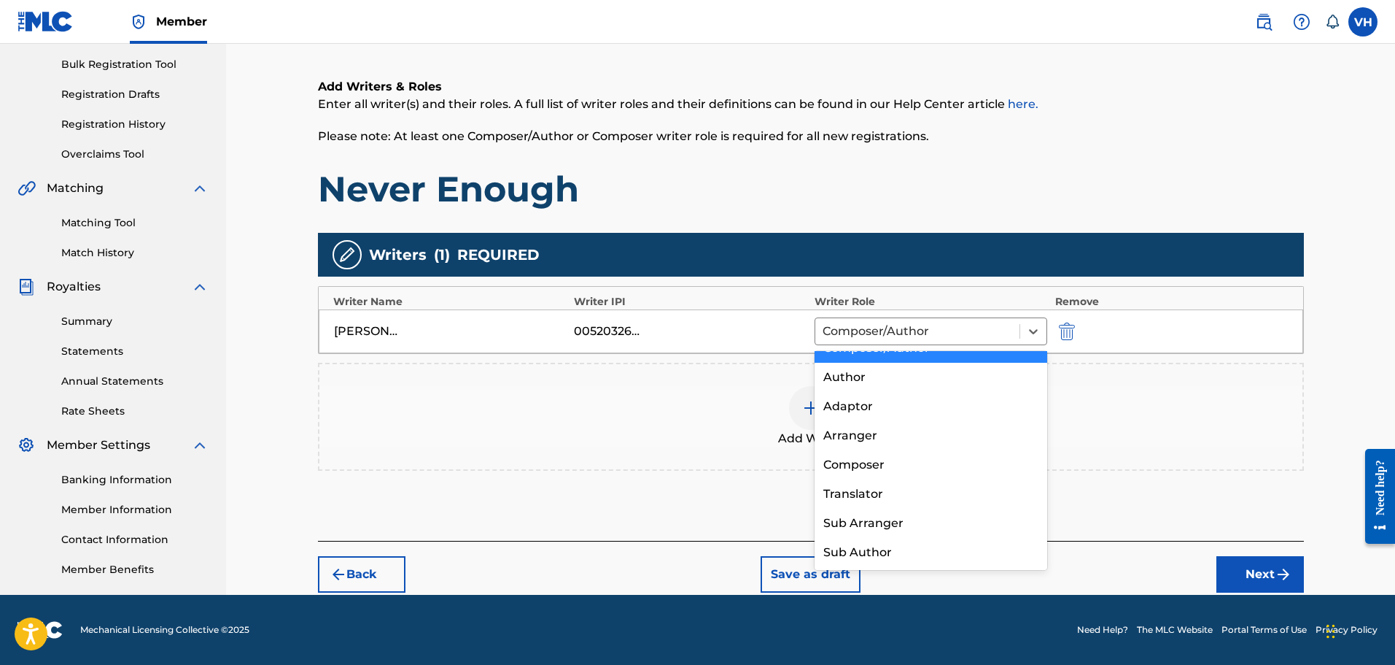
scroll to position [0, 0]
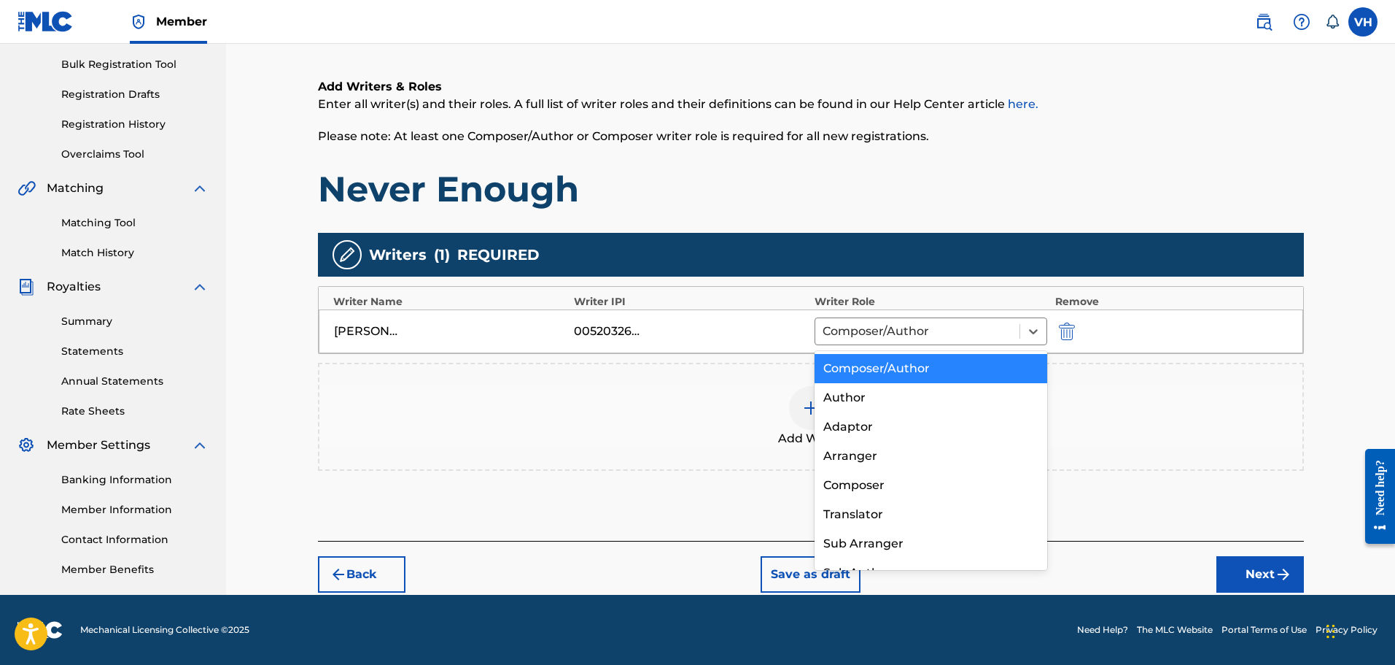
click at [1006, 365] on div "Composer/Author" at bounding box center [931, 368] width 233 height 29
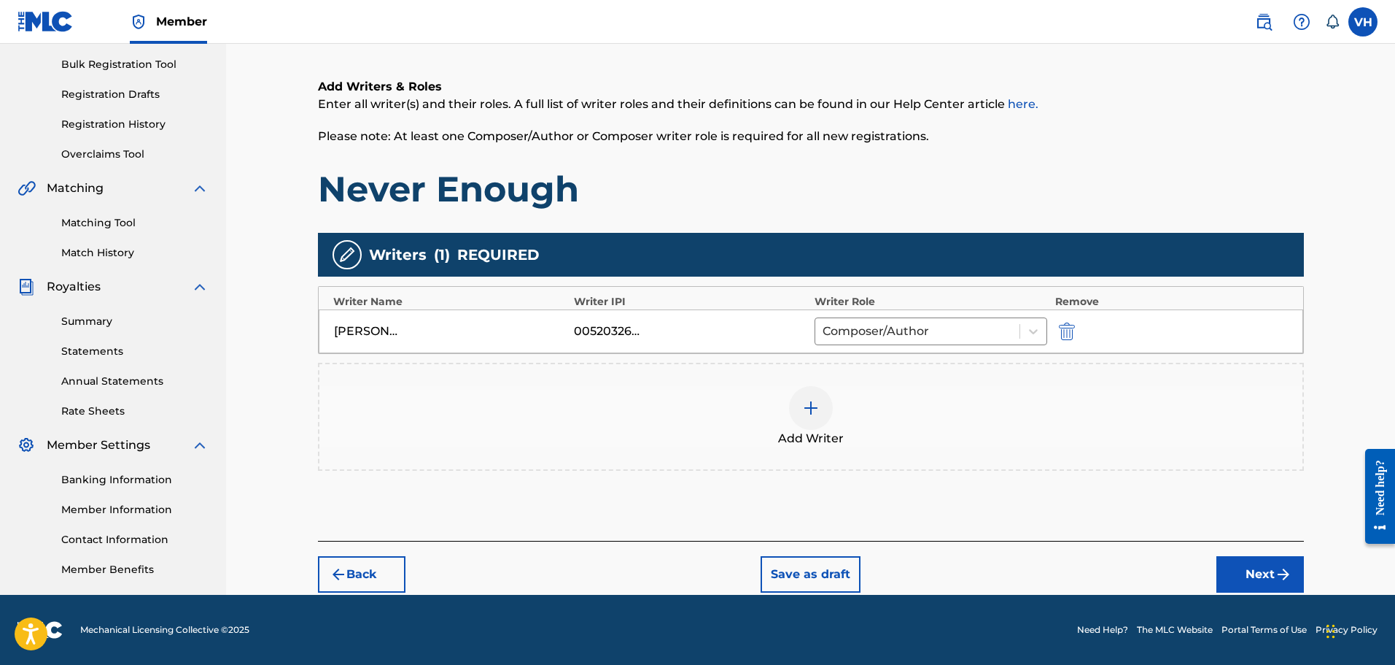
click at [1280, 568] on img "submit" at bounding box center [1284, 574] width 18 height 18
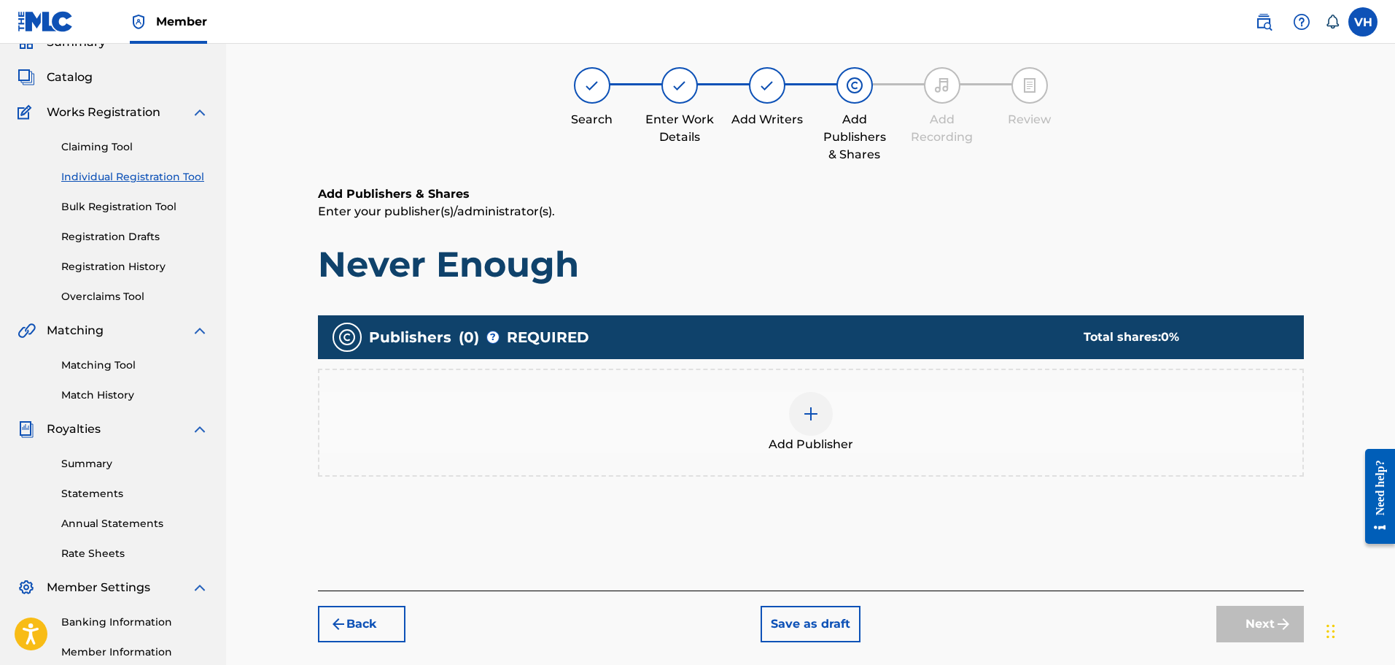
scroll to position [66, 0]
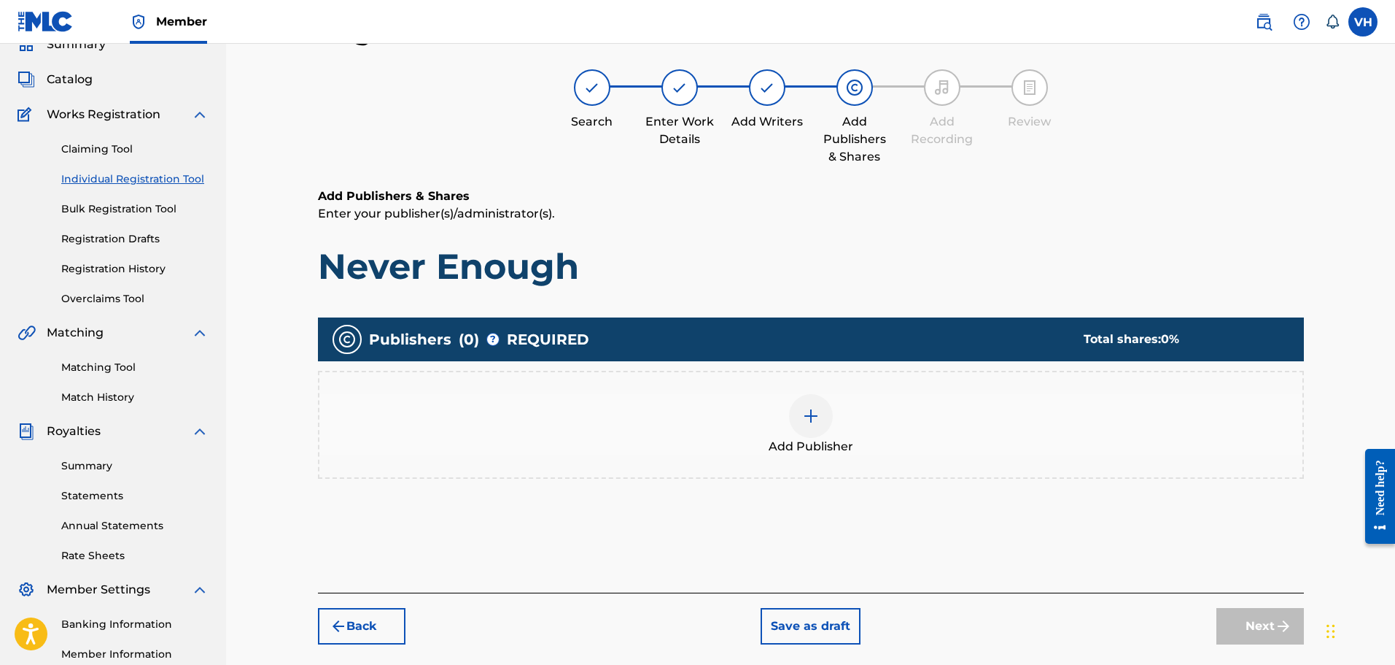
click at [810, 417] on img at bounding box center [811, 416] width 18 height 18
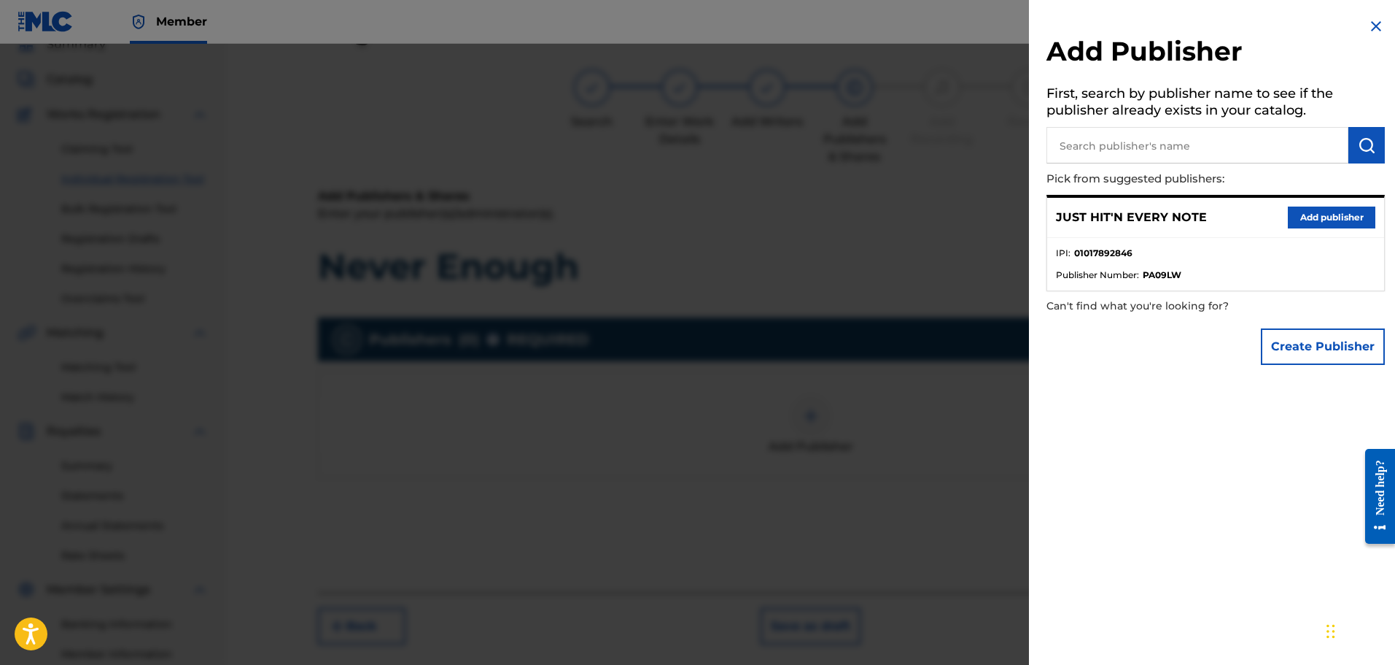
click at [1325, 214] on button "Add publisher" at bounding box center [1332, 217] width 88 height 22
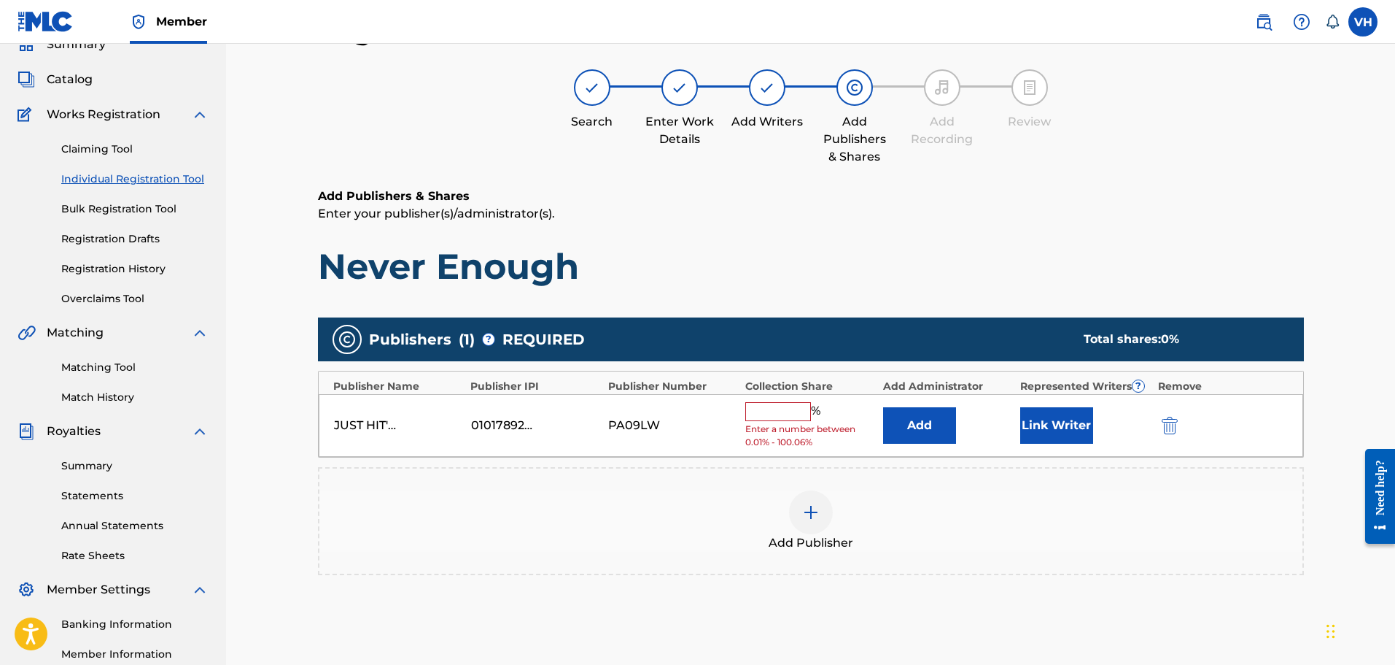
click at [767, 408] on input "text" at bounding box center [778, 411] width 66 height 19
type input "50"
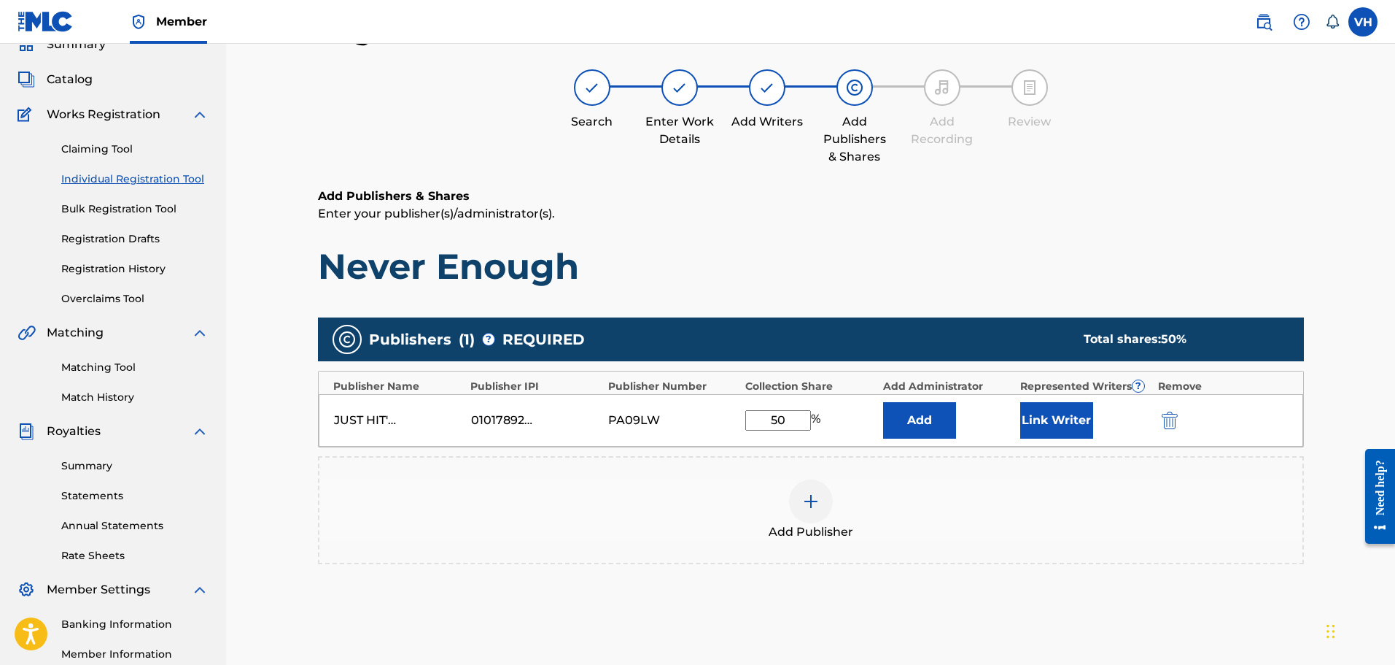
click at [1072, 419] on button "Link Writer" at bounding box center [1056, 420] width 73 height 36
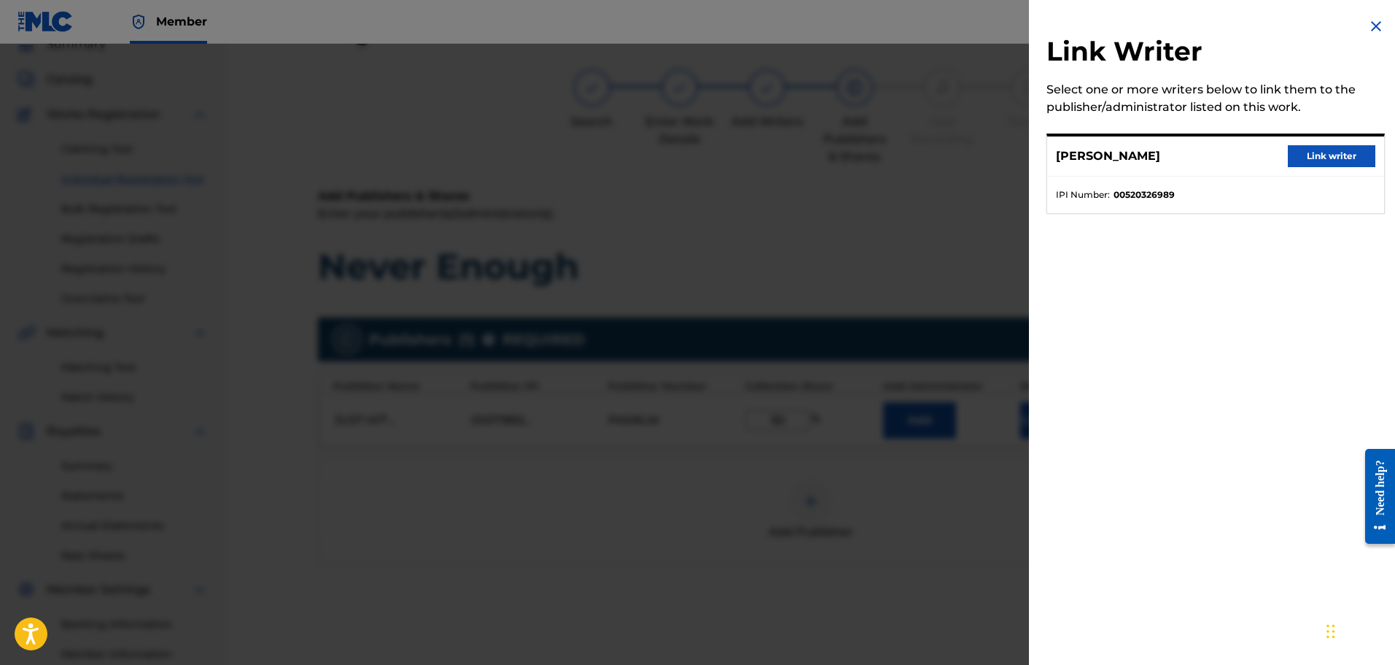
click at [1310, 158] on button "Link writer" at bounding box center [1332, 156] width 88 height 22
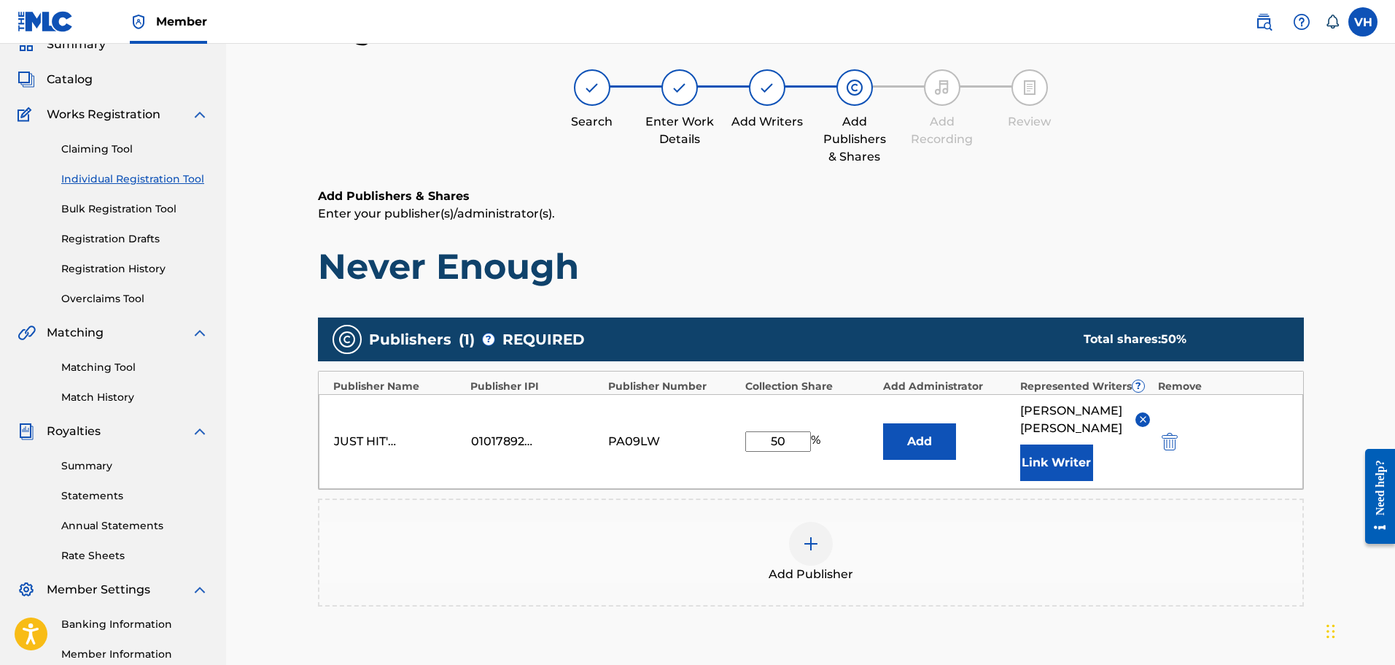
click at [1303, 358] on div "Publishers ( 1 ) ? REQUIRED Total shares: 50 %" at bounding box center [811, 339] width 986 height 44
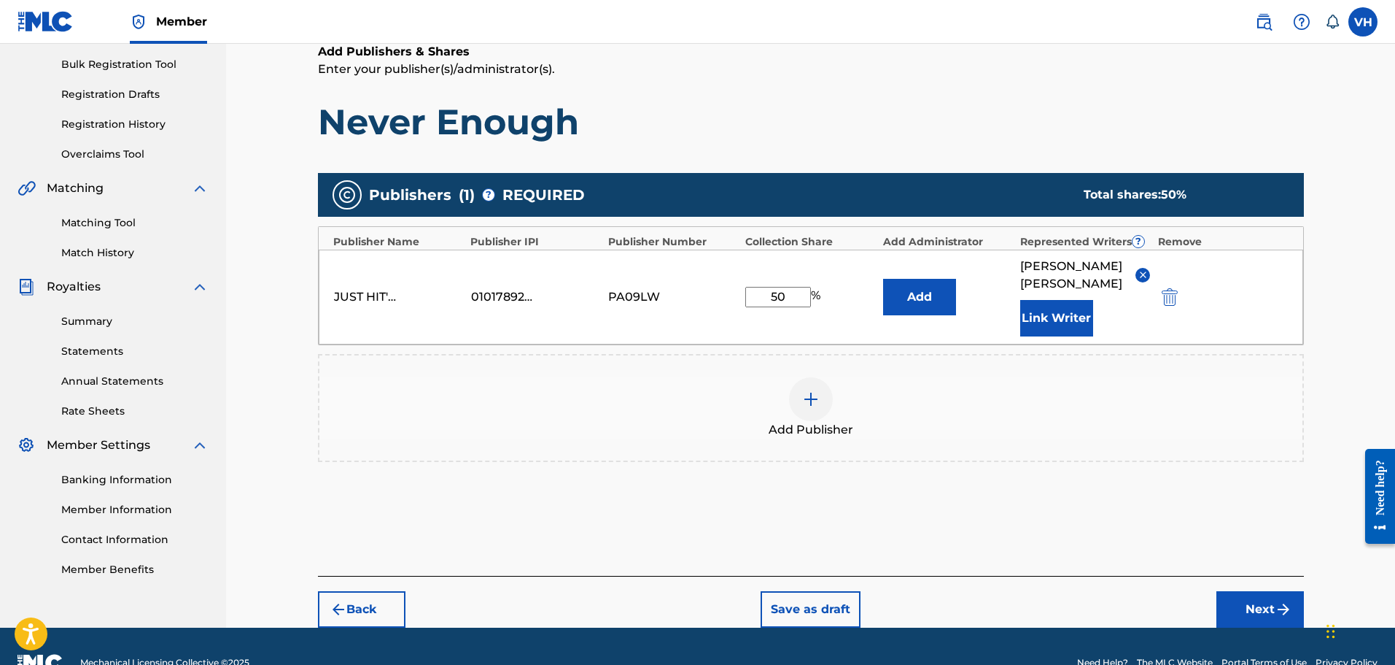
scroll to position [212, 0]
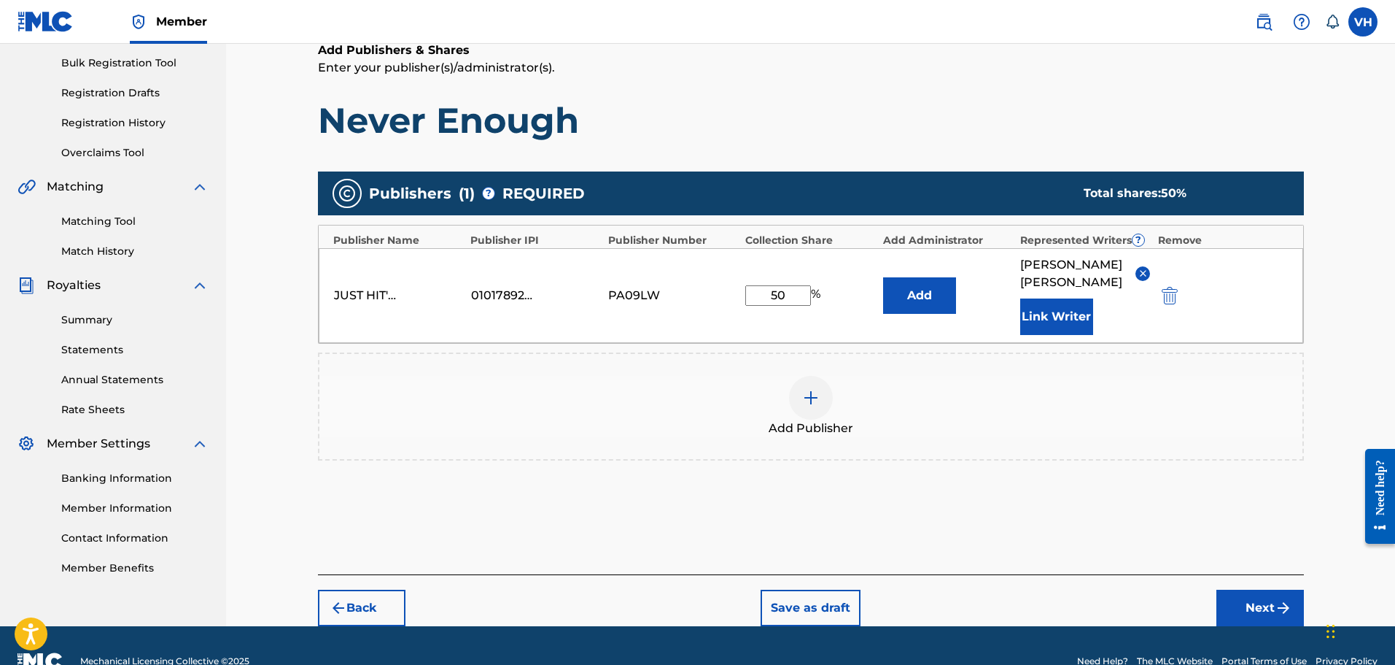
click at [1277, 602] on button "Next" at bounding box center [1261, 607] width 88 height 36
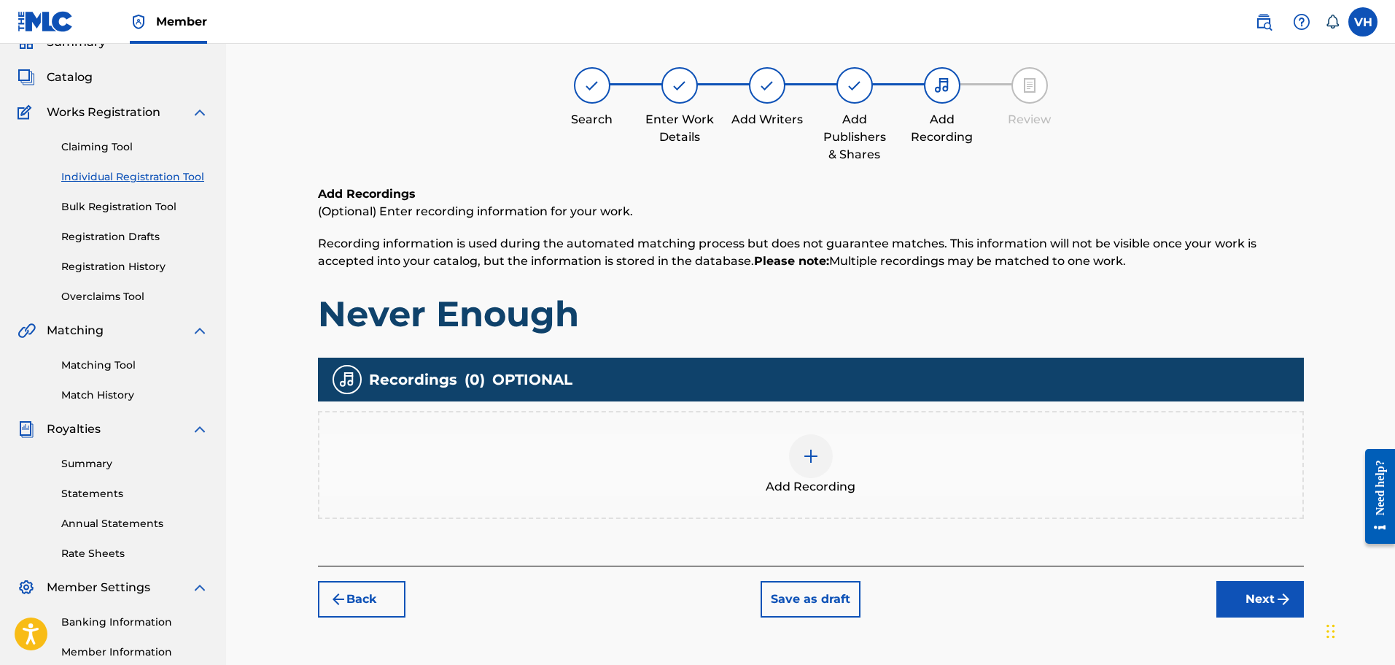
scroll to position [66, 0]
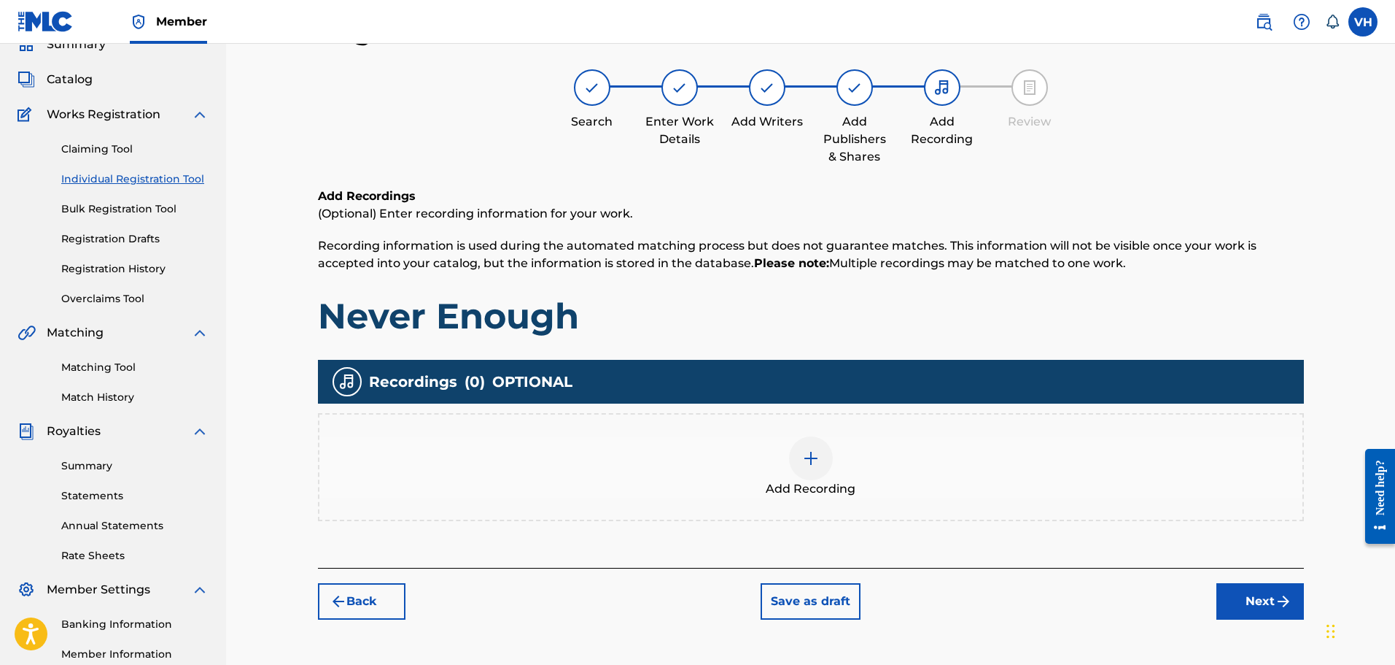
click at [815, 460] on img at bounding box center [811, 458] width 18 height 18
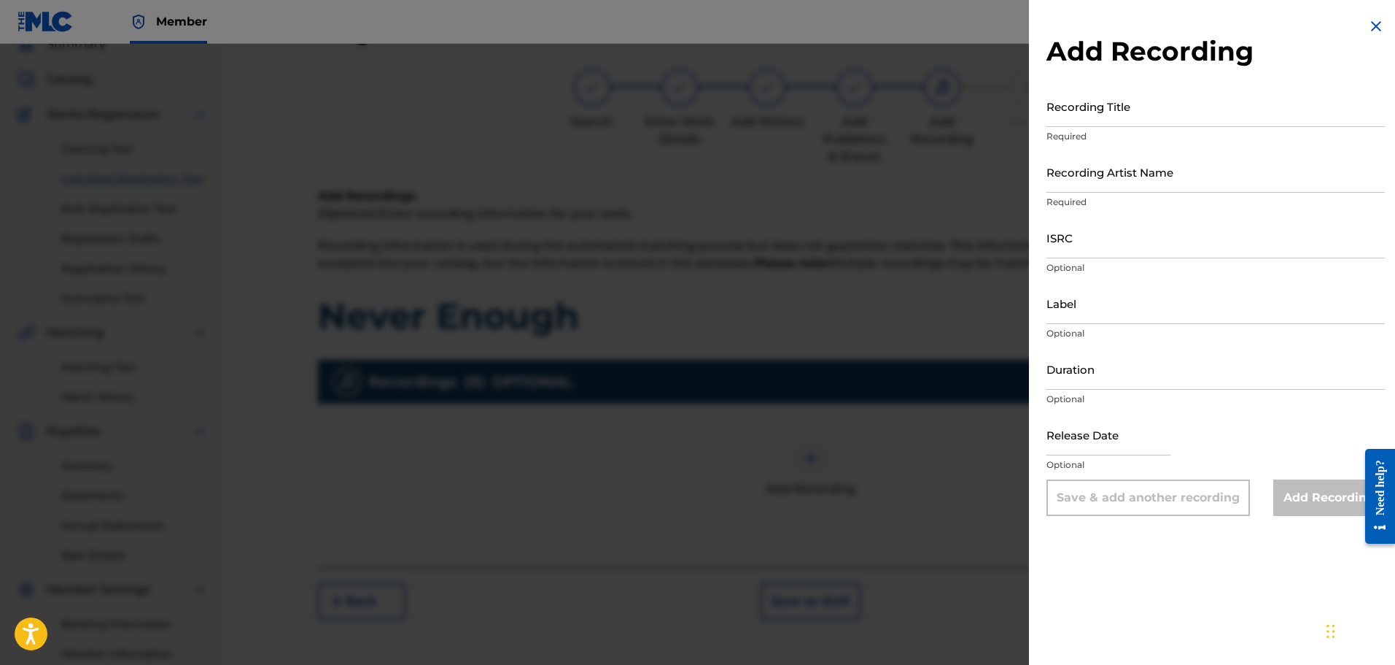
click at [1087, 112] on input "Recording Title" at bounding box center [1216, 106] width 338 height 42
click at [1368, 24] on img at bounding box center [1377, 27] width 18 height 18
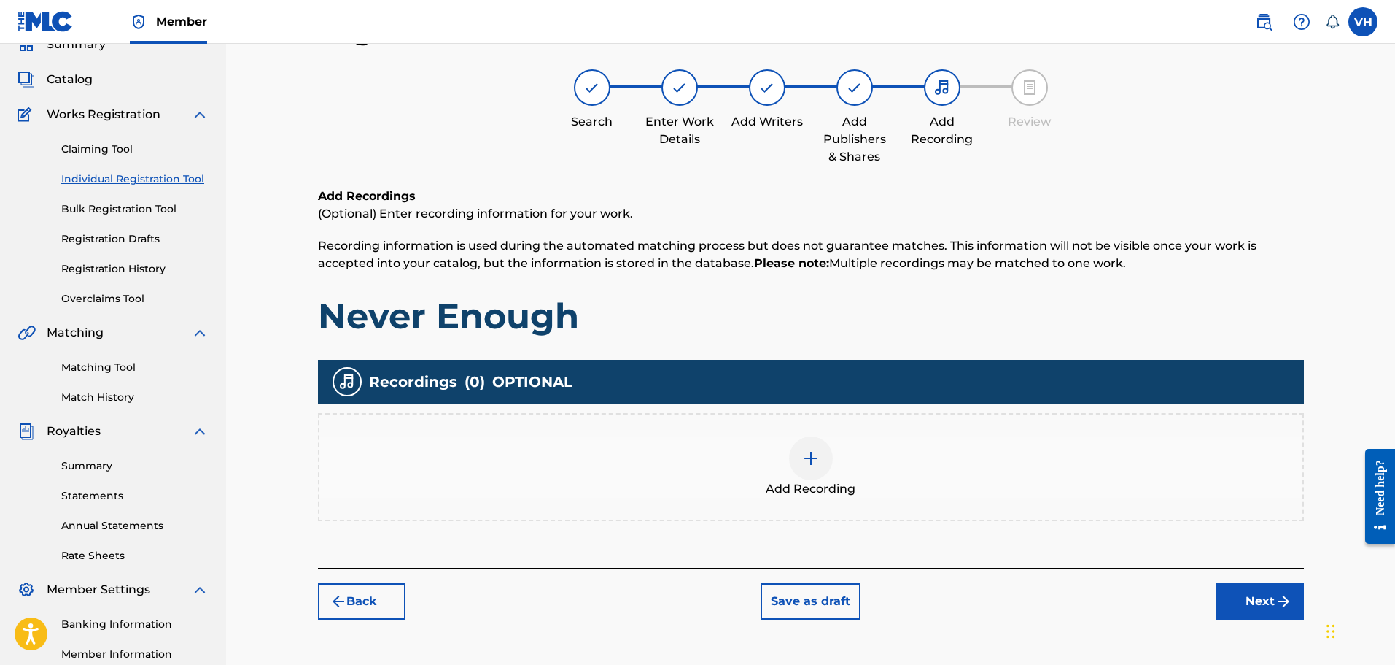
click at [830, 462] on div at bounding box center [811, 458] width 44 height 44
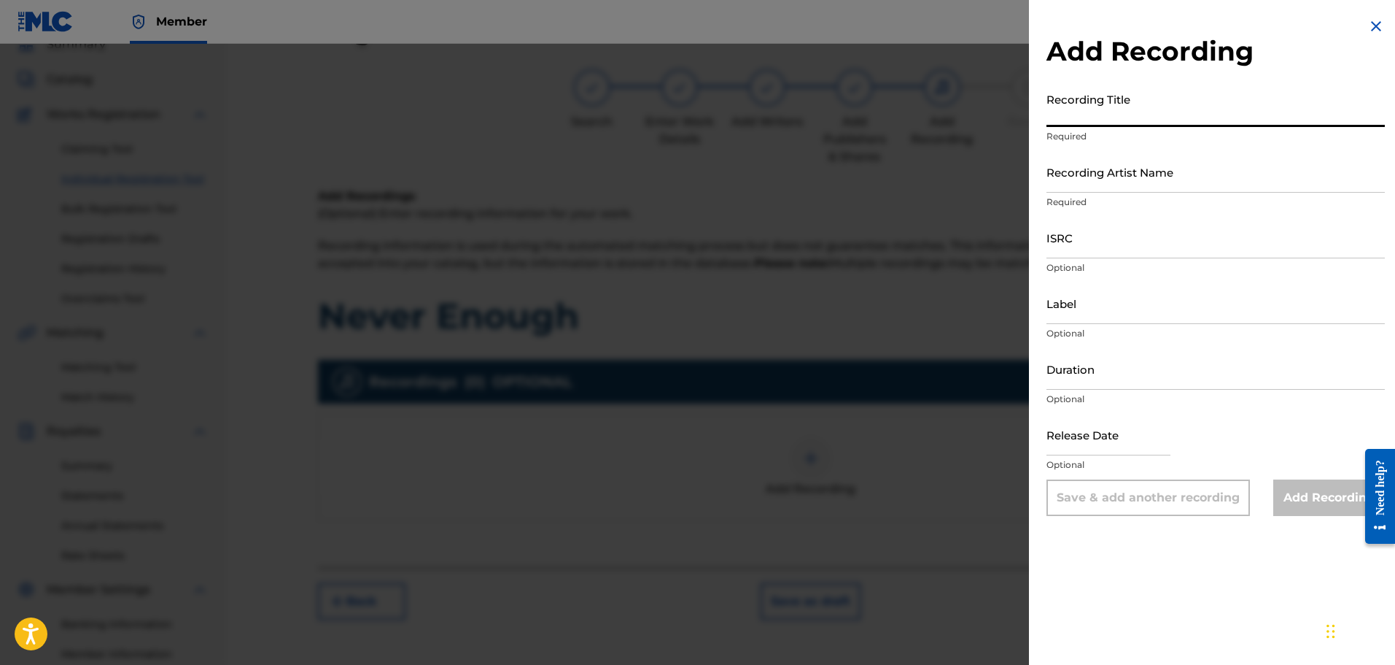
click at [1103, 108] on input "Recording Title" at bounding box center [1216, 106] width 338 height 42
type input "Never Enough"
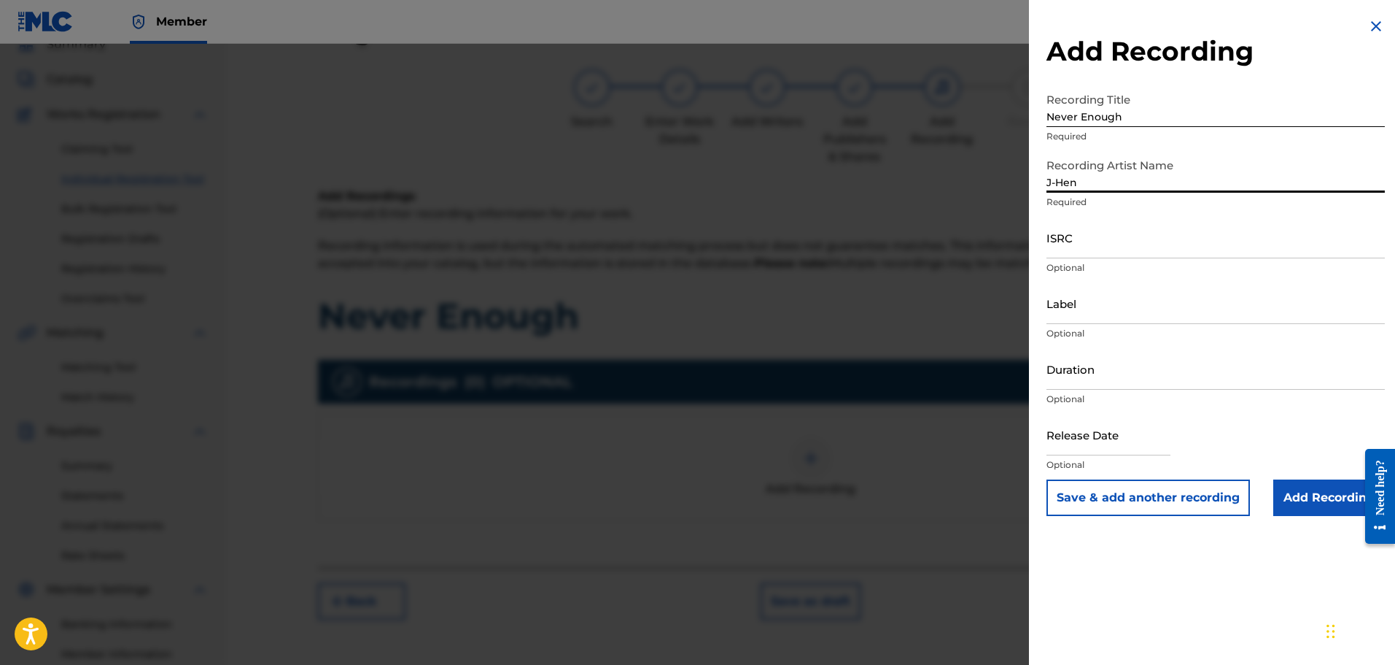
type input "J-Hen"
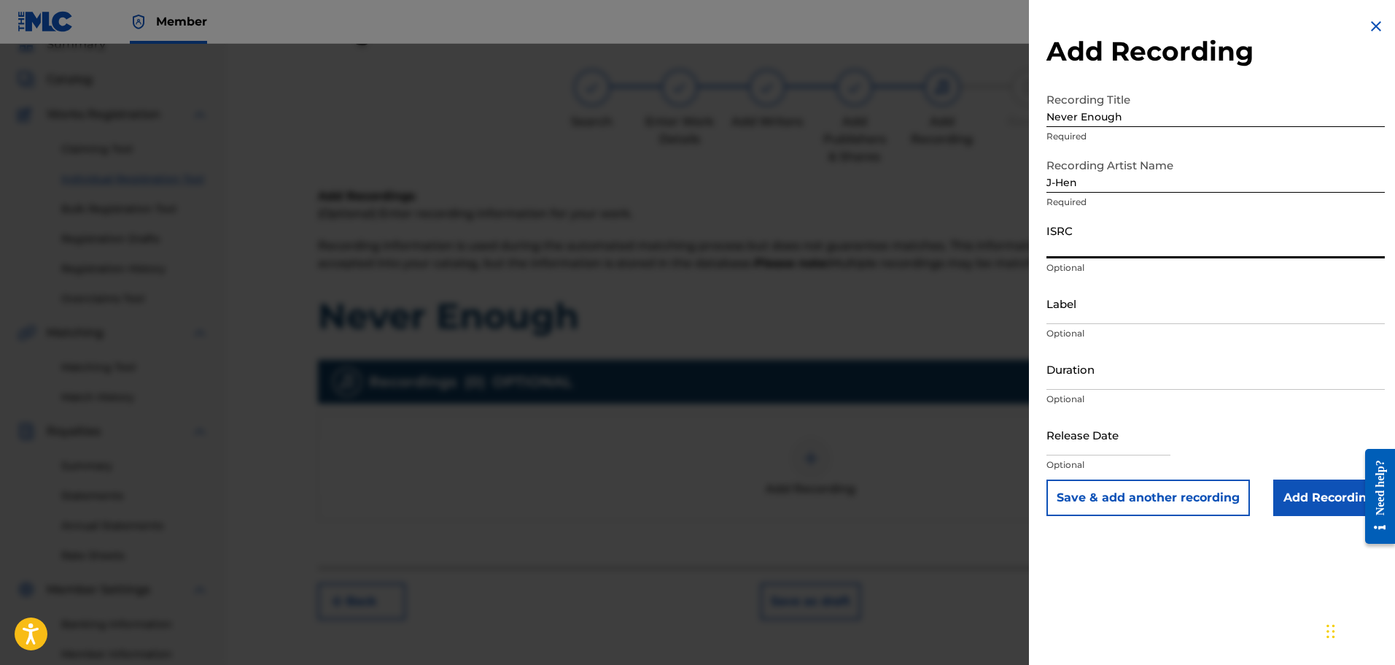
paste input "QZK6M2159604"
type input "QZK6M2159604"
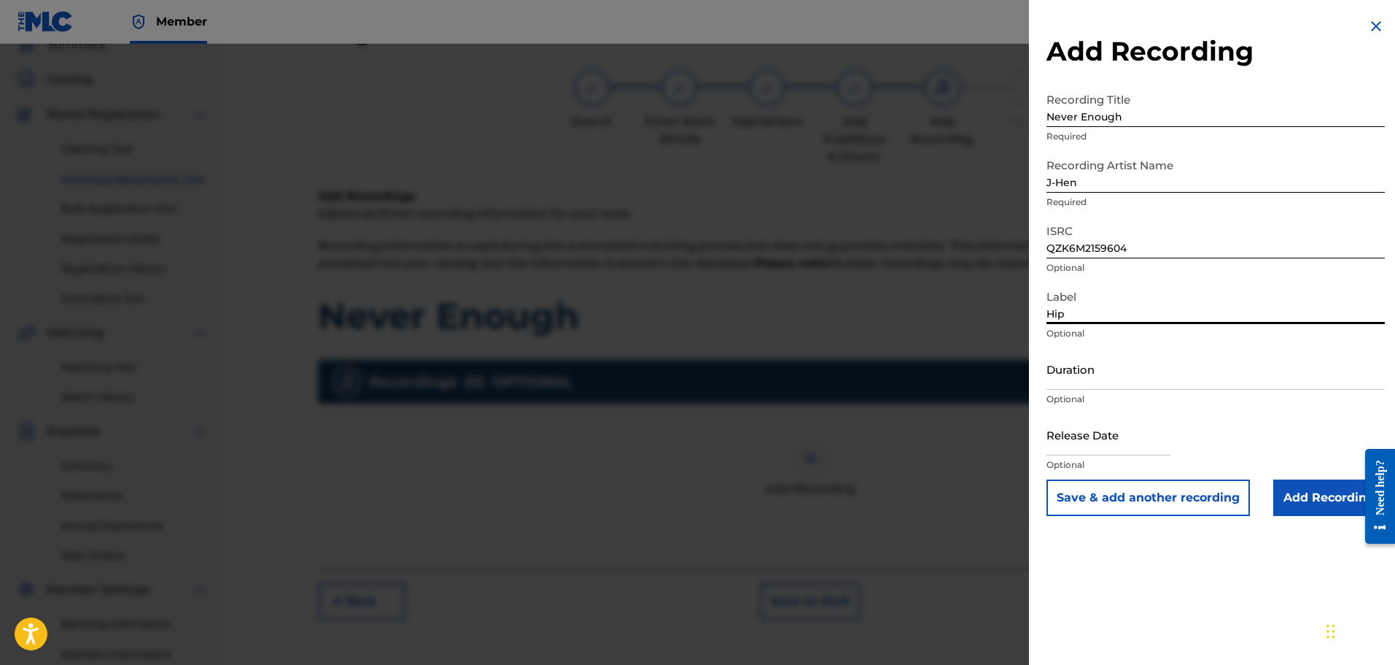
type input "HipStars Entertainment"
click at [1064, 369] on input "Duration" at bounding box center [1216, 369] width 338 height 42
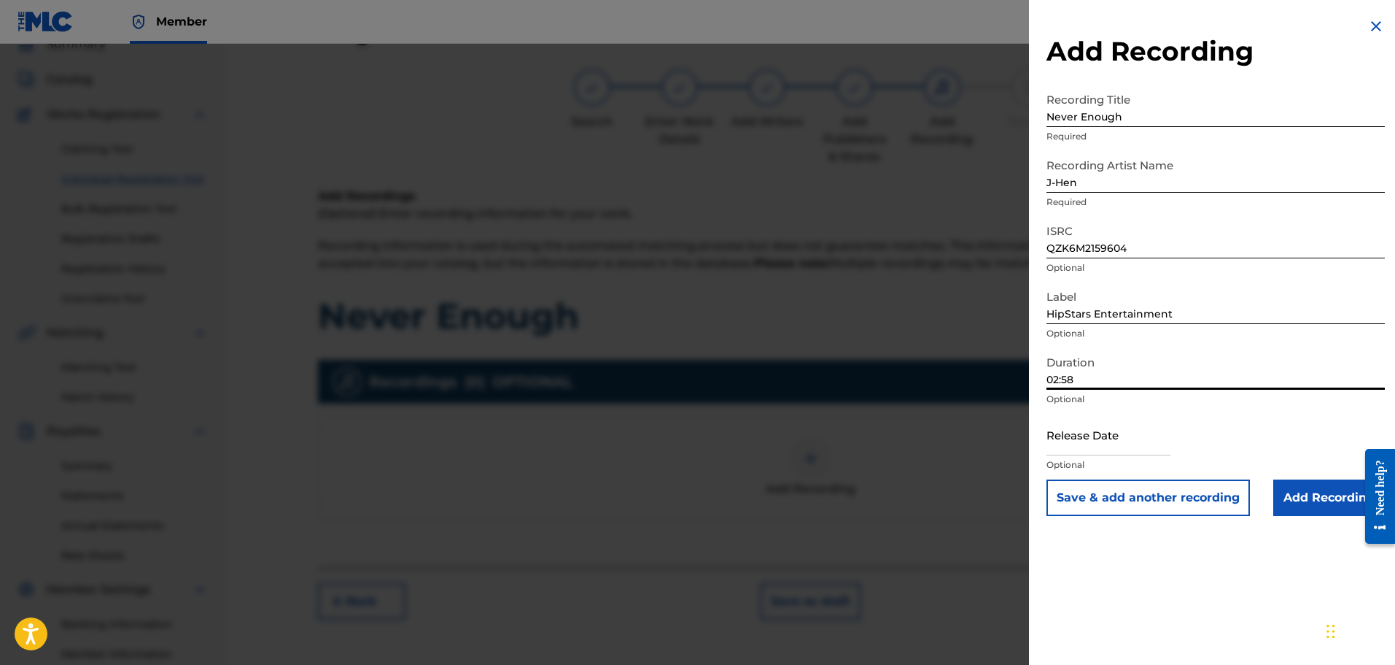
type input "02:58"
click at [1073, 449] on input "text" at bounding box center [1109, 435] width 124 height 42
select select "7"
select select "2025"
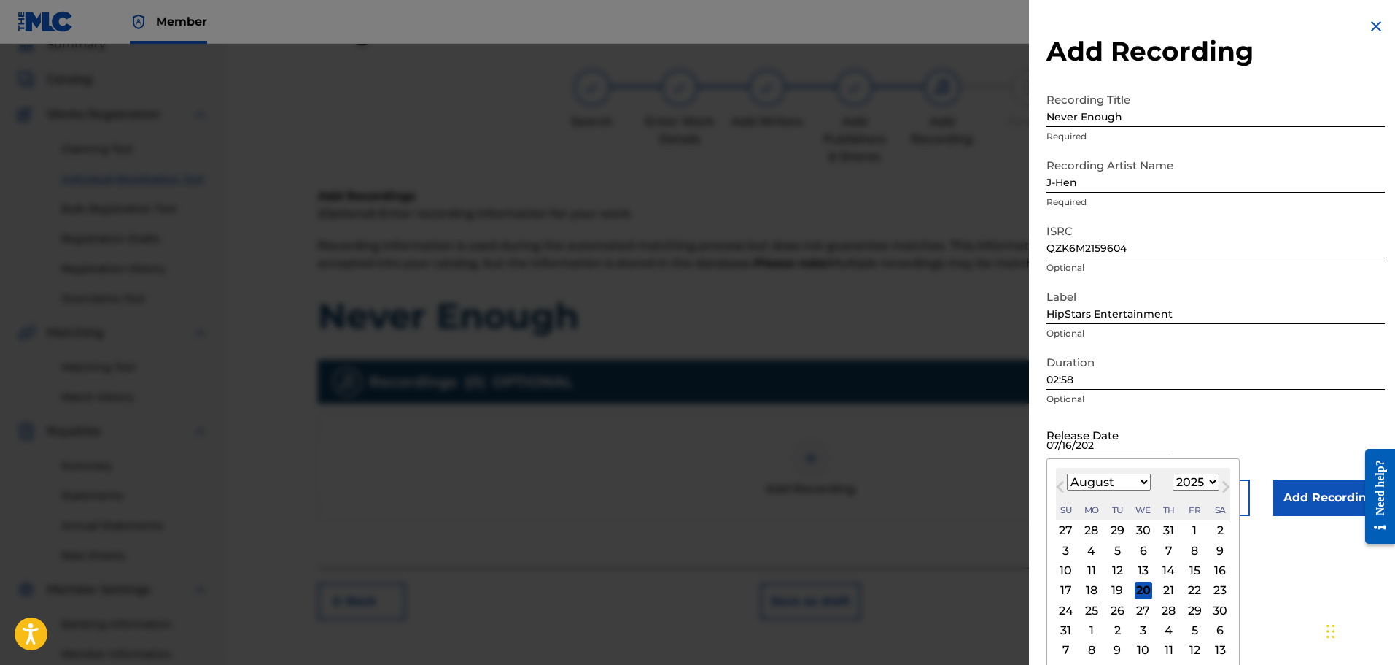
type input "07/16/2021"
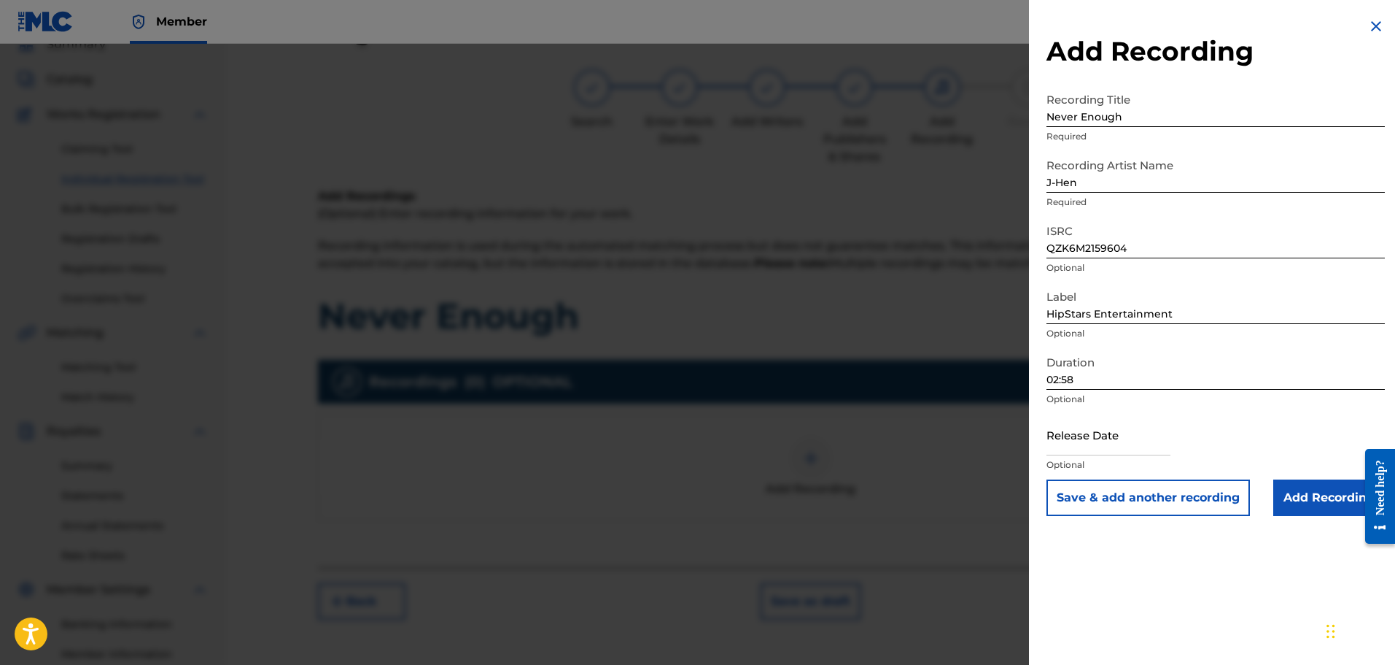
select select "7"
select select "2025"
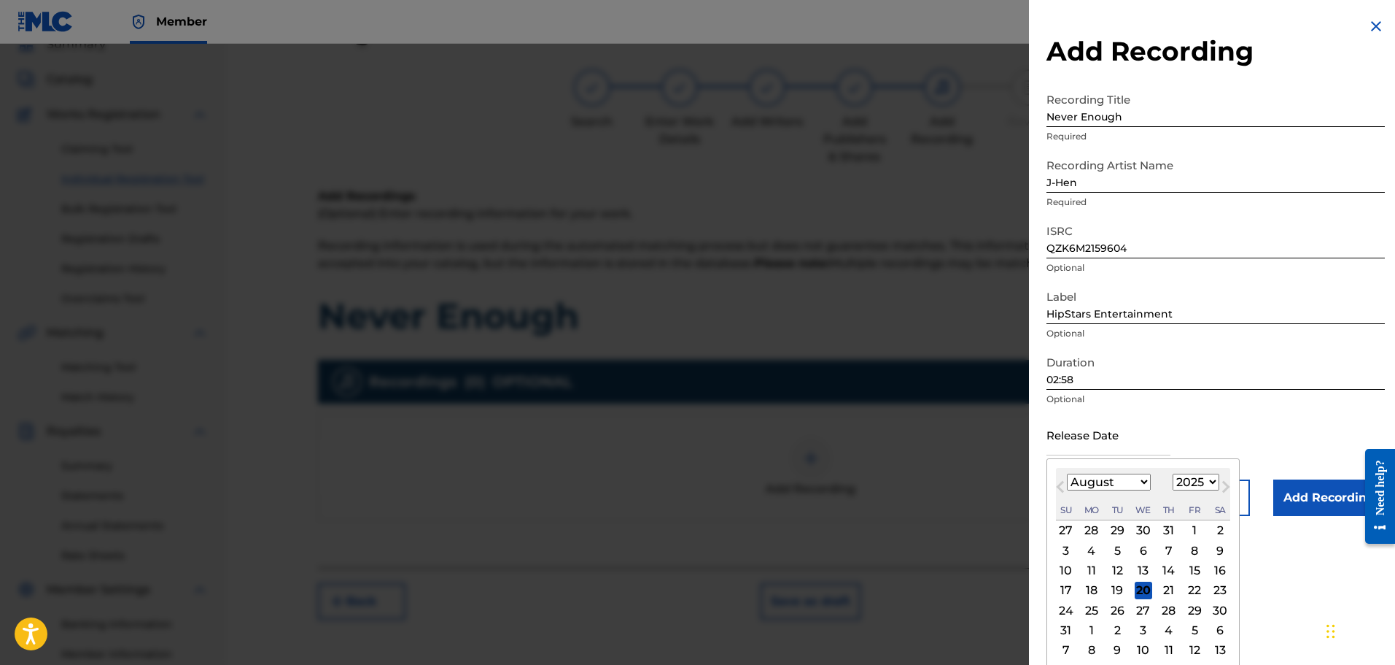
click at [1072, 444] on input "text" at bounding box center [1109, 435] width 124 height 42
click at [1062, 484] on span "Previous Month" at bounding box center [1062, 489] width 0 height 22
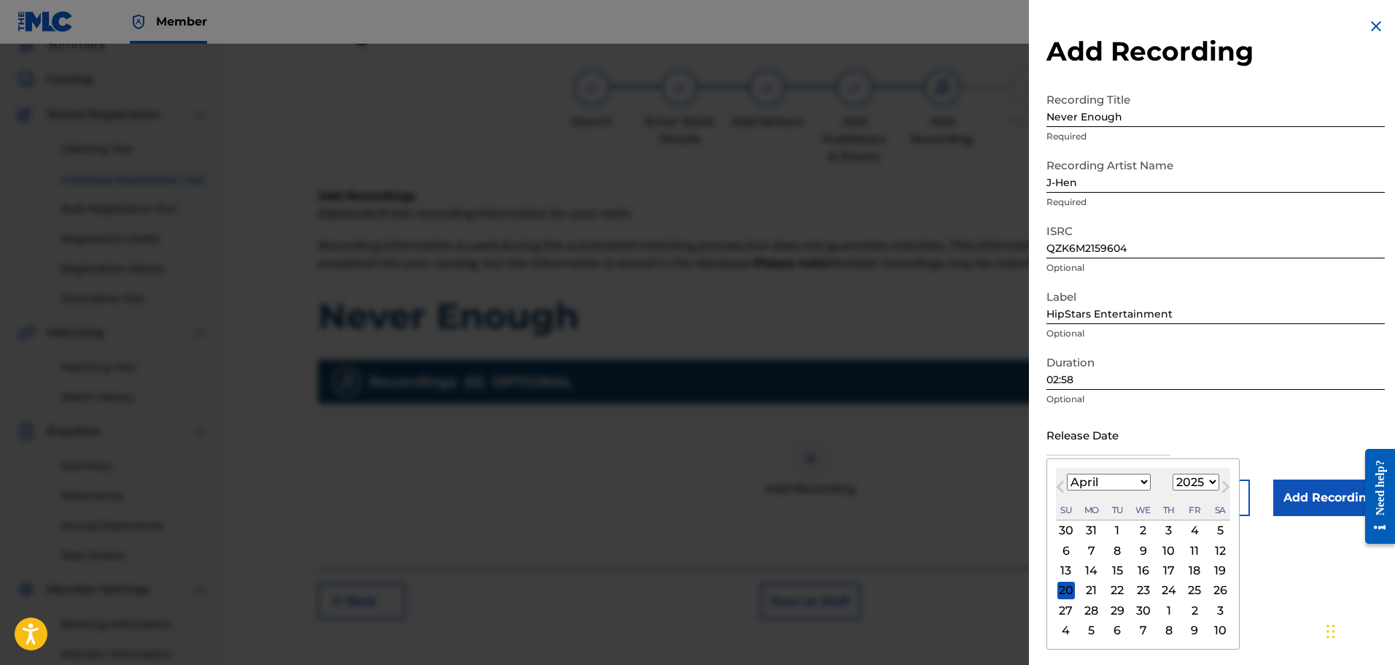
click at [1139, 481] on select "January February March April May June July August September October November De…" at bounding box center [1109, 481] width 84 height 17
click at [1145, 481] on select "January February March April May June July August September October November De…" at bounding box center [1109, 481] width 84 height 17
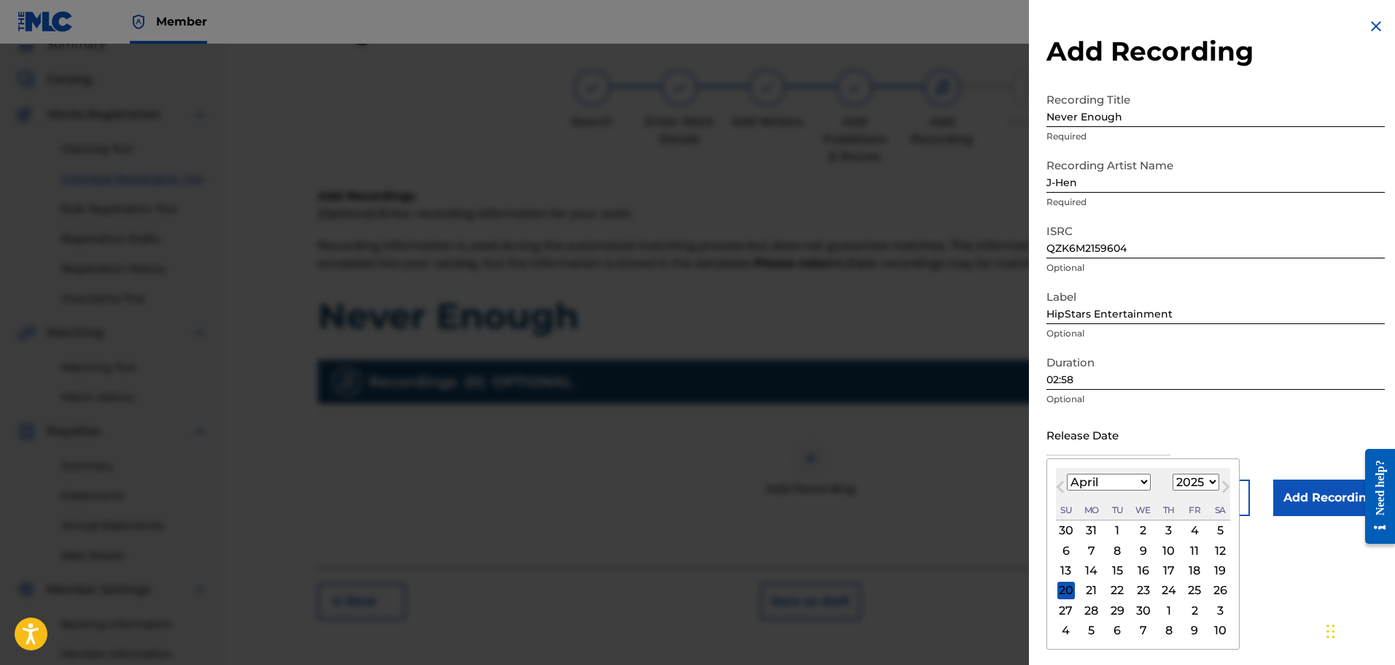
click at [1147, 482] on select "January February March April May June July August September October November De…" at bounding box center [1109, 481] width 84 height 17
select select "6"
click at [1067, 473] on select "January February March April May June July August September October November De…" at bounding box center [1109, 481] width 84 height 17
click at [1142, 562] on div "16" at bounding box center [1144, 571] width 18 height 18
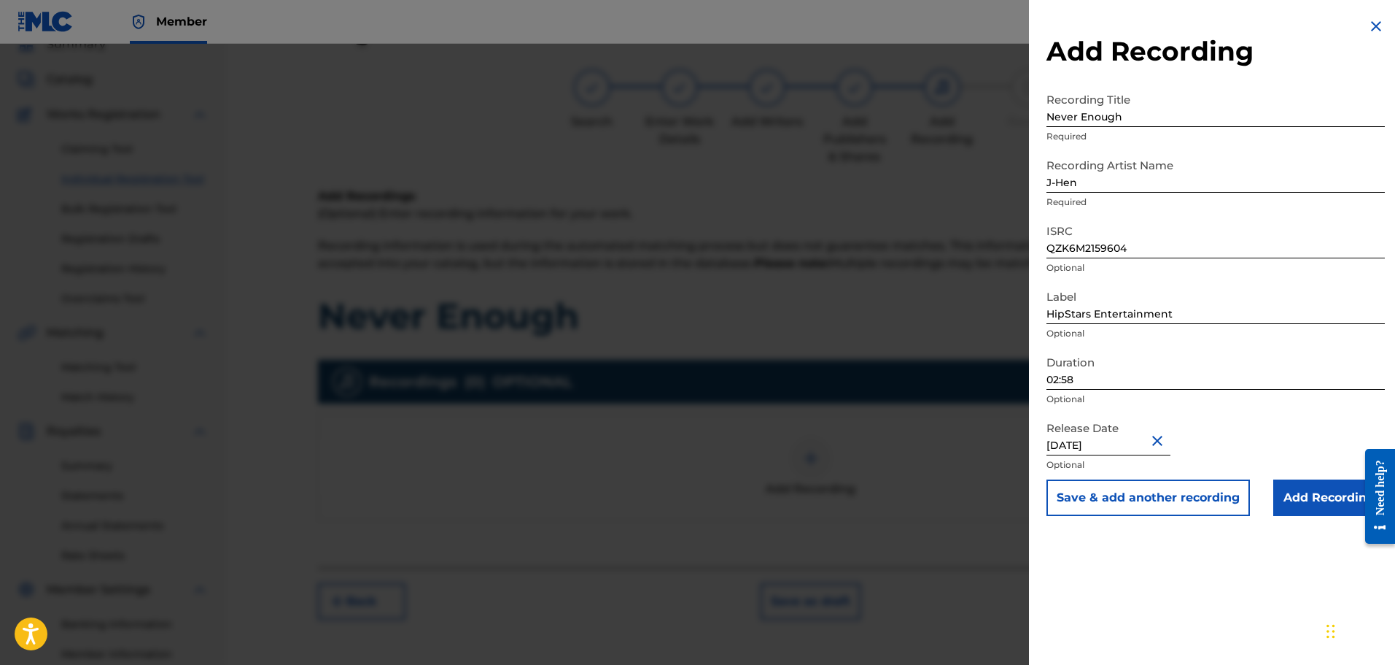
type input "July 16 2021"
click at [1319, 504] on input "Add Recording" at bounding box center [1330, 497] width 112 height 36
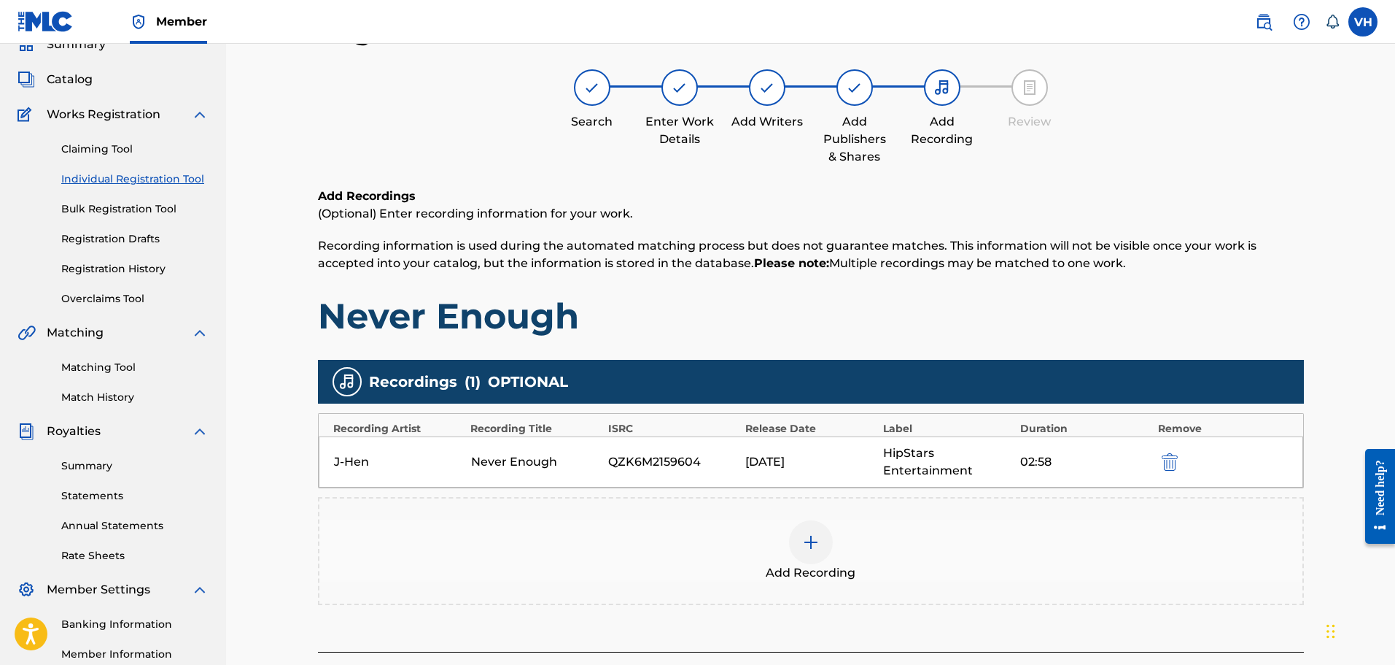
click at [1338, 366] on div "Register Work Search Enter Work Details Add Writers Add Publishers & Shares Add…" at bounding box center [810, 358] width 1169 height 761
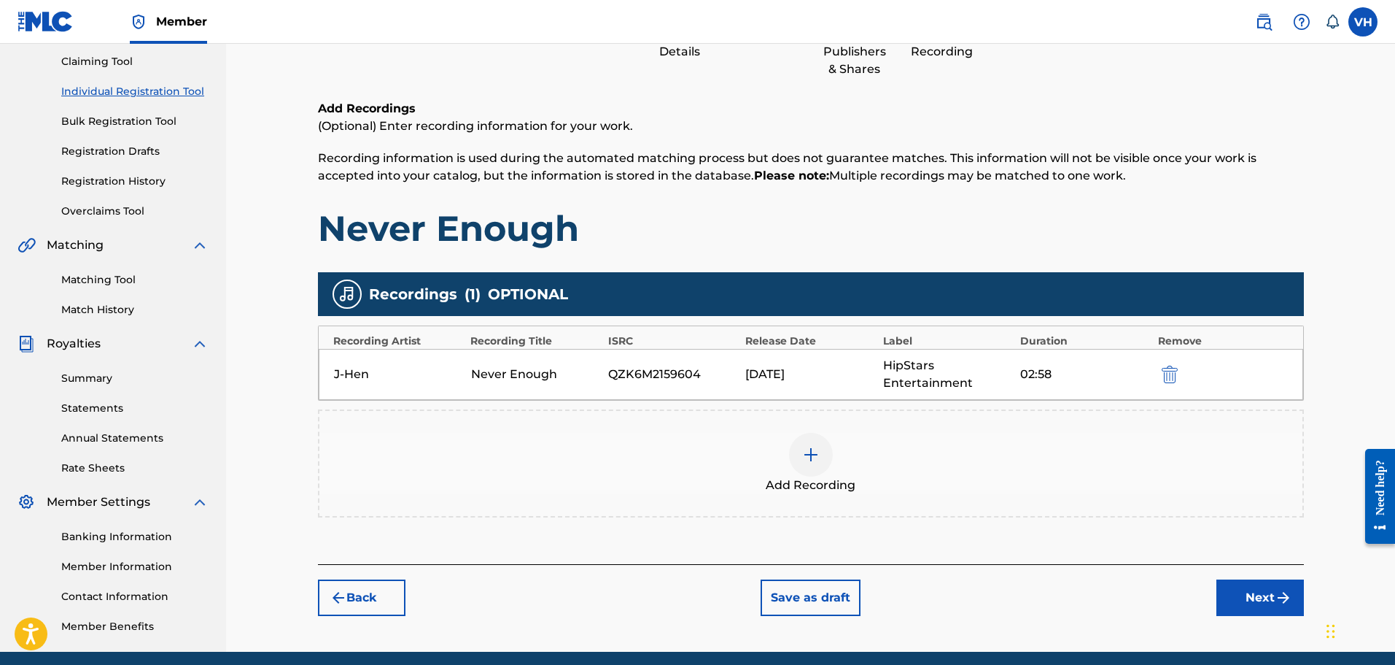
click at [1277, 602] on img "submit" at bounding box center [1284, 598] width 18 height 18
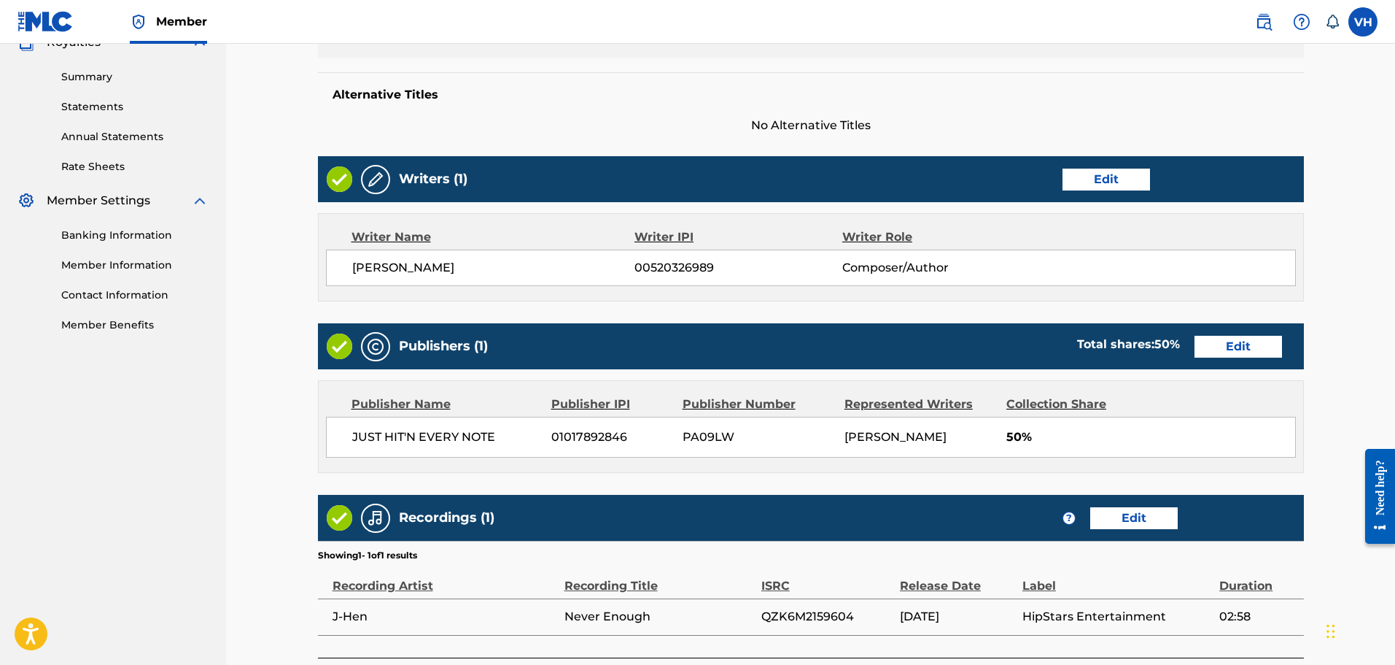
scroll to position [432, 0]
